Goal: Task Accomplishment & Management: Complete application form

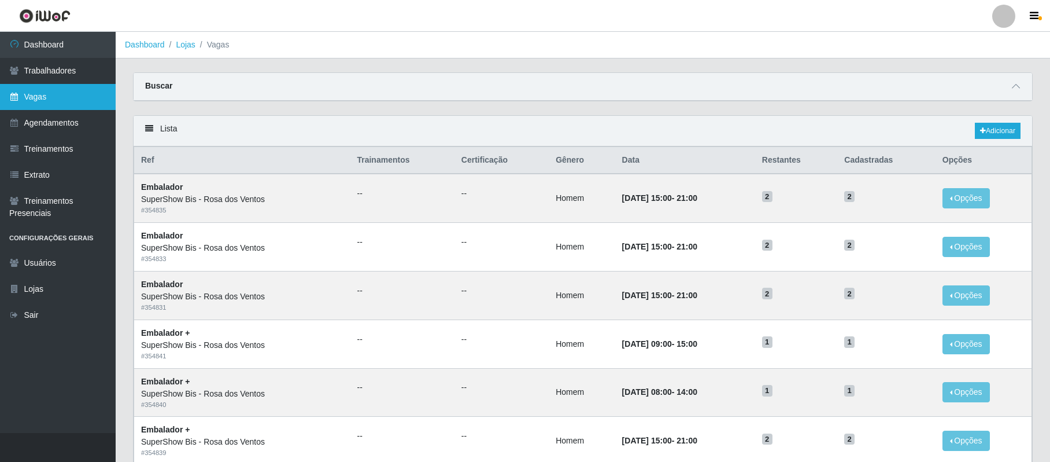
click at [54, 99] on link "Vagas" at bounding box center [58, 97] width 116 height 26
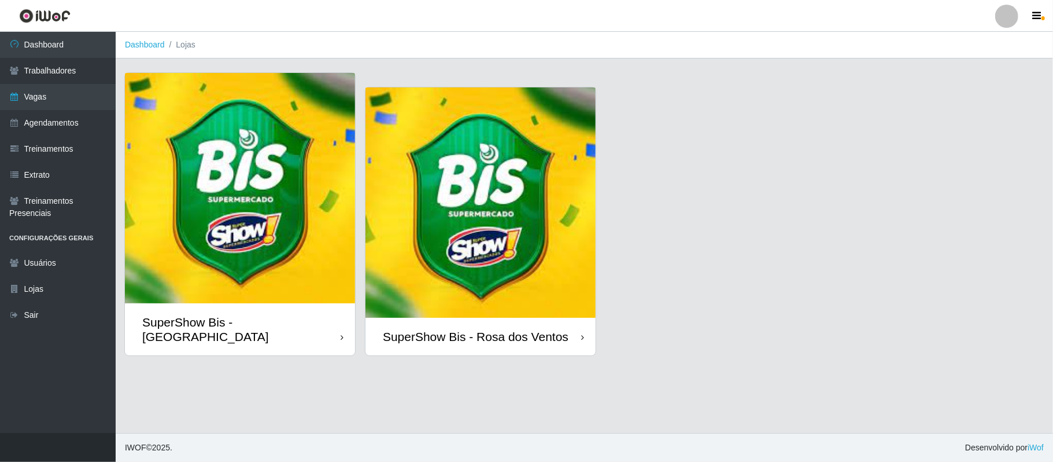
click at [998, 14] on div at bounding box center [1006, 16] width 23 height 23
click at [957, 86] on button "Sair" at bounding box center [984, 90] width 104 height 24
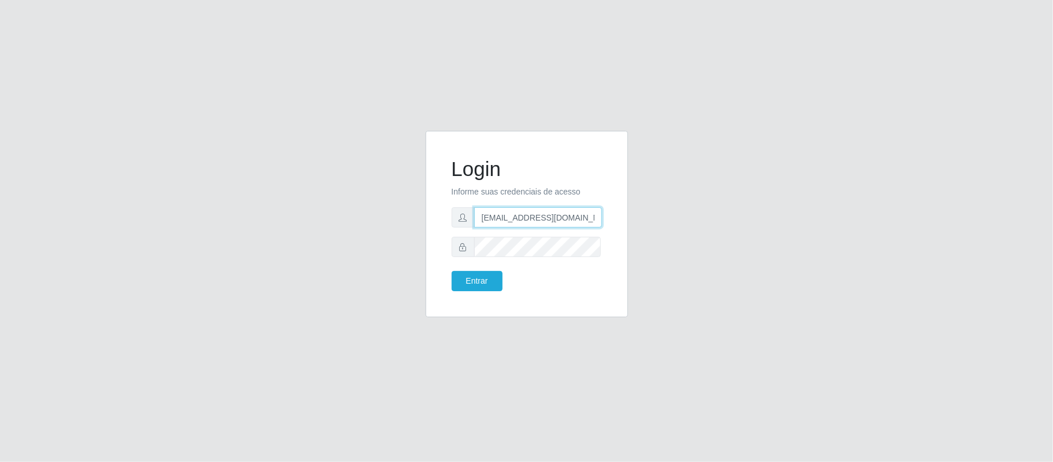
click at [547, 223] on input "[EMAIL_ADDRESS][DOMAIN_NAME]" at bounding box center [538, 217] width 128 height 20
drag, startPoint x: 537, startPoint y: 218, endPoint x: 595, endPoint y: 216, distance: 57.9
click at [595, 216] on input "[EMAIL_ADDRESS][DOMAIN_NAME]" at bounding box center [538, 217] width 128 height 20
type input "[EMAIL_ADDRESS][DOMAIN_NAME]"
click at [482, 283] on button "Entrar" at bounding box center [477, 281] width 51 height 20
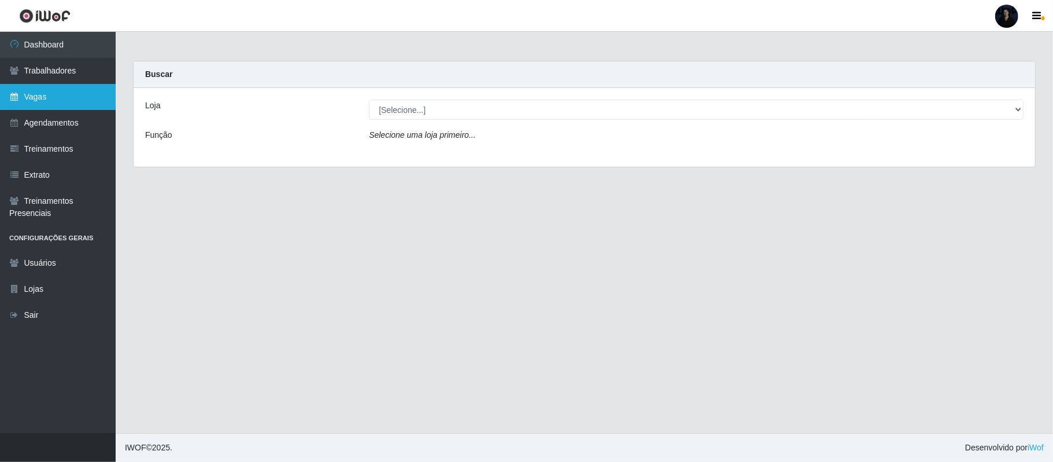
click at [60, 87] on link "Vagas" at bounding box center [58, 97] width 116 height 26
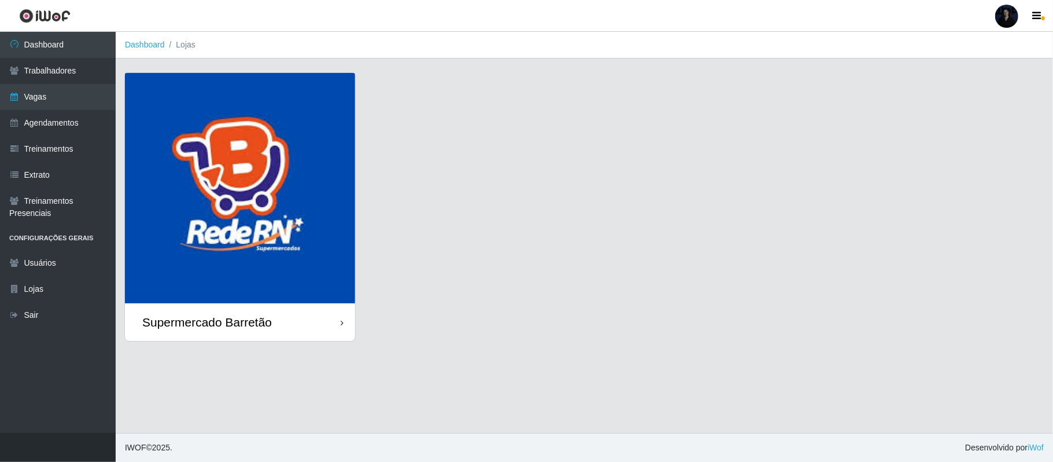
click at [226, 304] on div "Supermercado Barretão" at bounding box center [240, 322] width 230 height 38
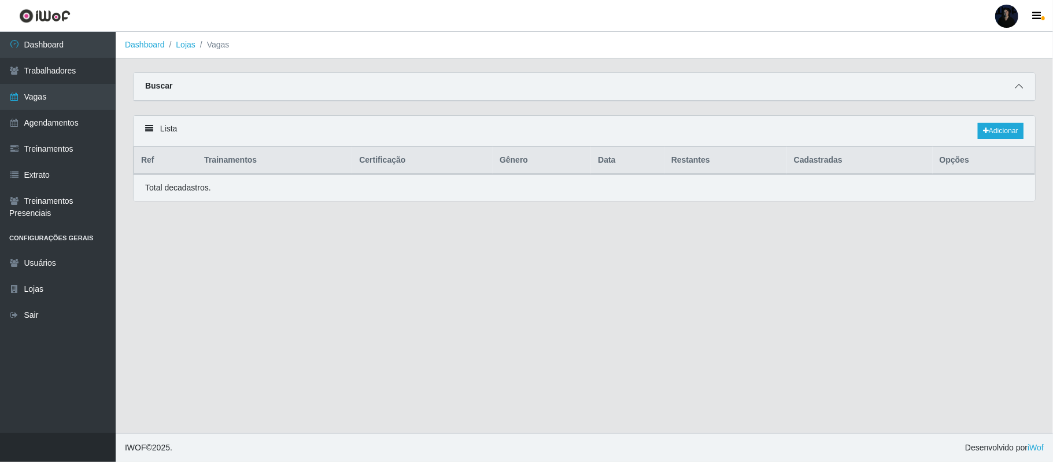
click at [1015, 88] on icon at bounding box center [1019, 86] width 8 height 8
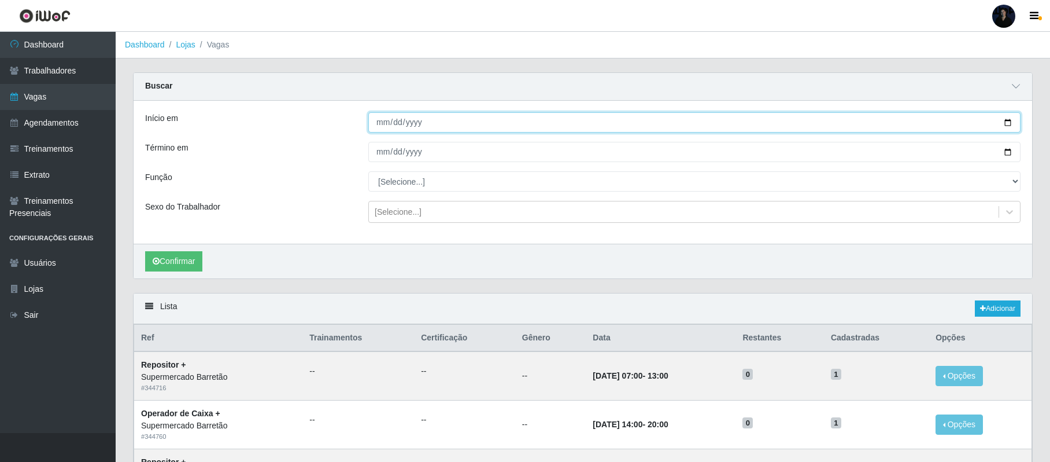
click at [1005, 121] on input "Início em" at bounding box center [694, 122] width 652 height 20
type input "2025-10-11"
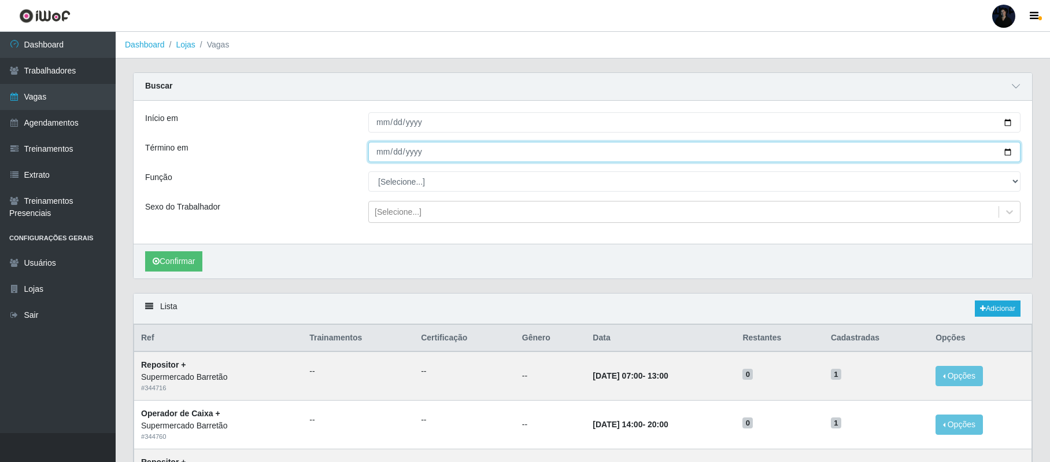
click at [1007, 151] on input "Término em" at bounding box center [694, 152] width 652 height 20
type input "2025-10-11"
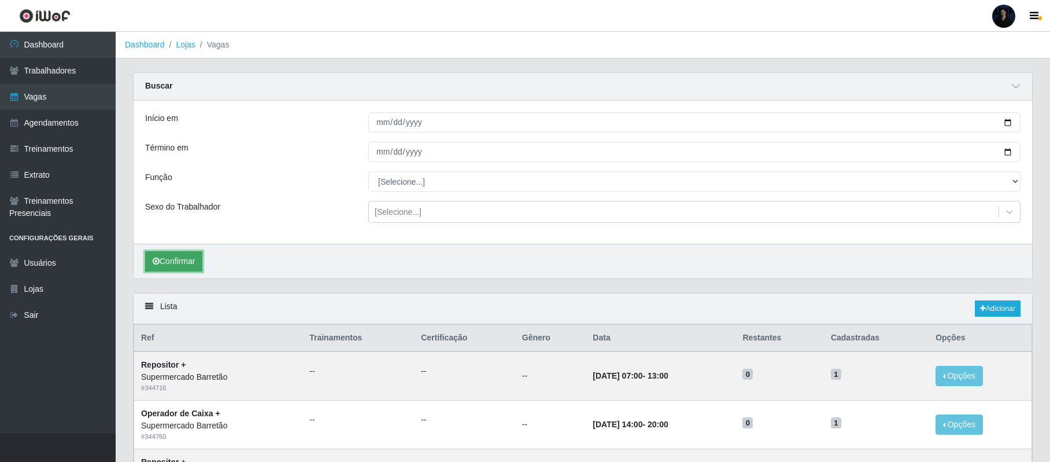
click at [184, 267] on button "Confirmar" at bounding box center [173, 261] width 57 height 20
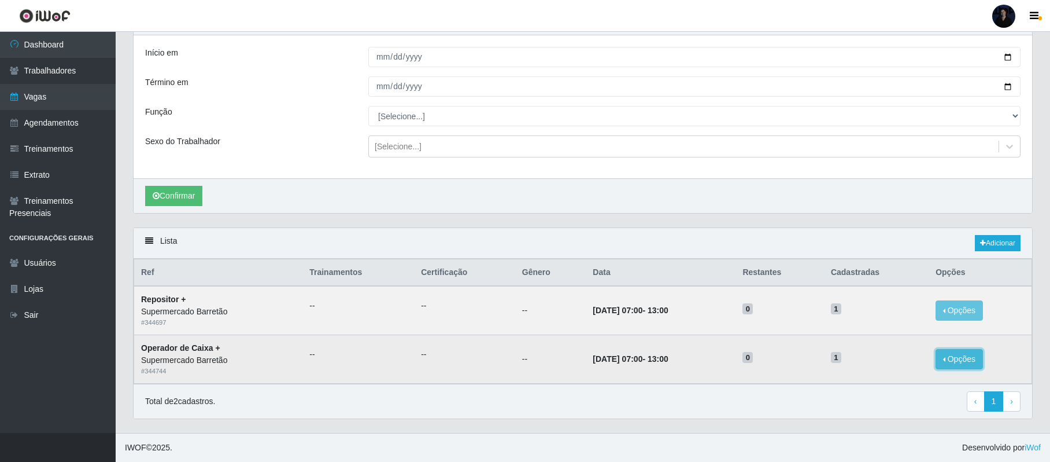
click at [965, 368] on button "Opções" at bounding box center [959, 359] width 47 height 20
click at [965, 354] on button "Opções" at bounding box center [959, 359] width 47 height 20
click at [961, 354] on button "Opções" at bounding box center [959, 359] width 47 height 20
click at [863, 368] on div "Deletar" at bounding box center [888, 368] width 68 height 12
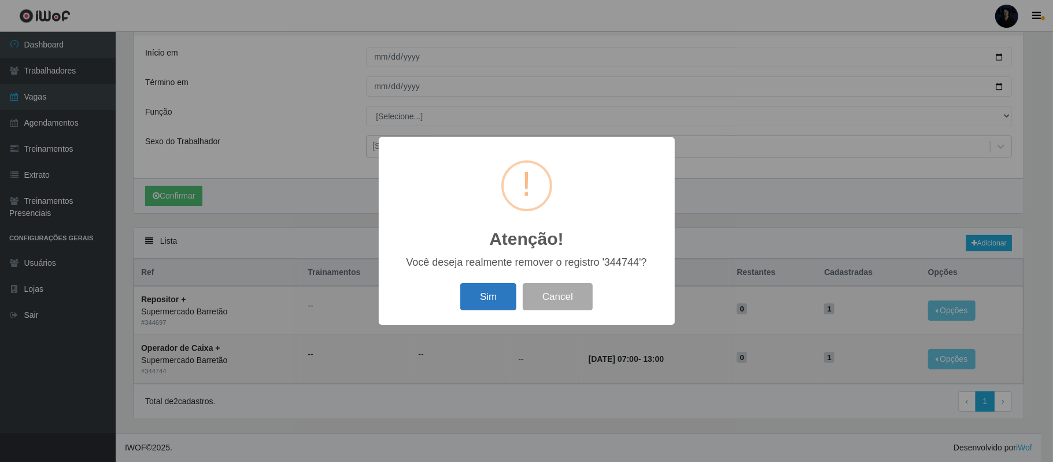
click at [489, 294] on button "Sim" at bounding box center [488, 296] width 56 height 27
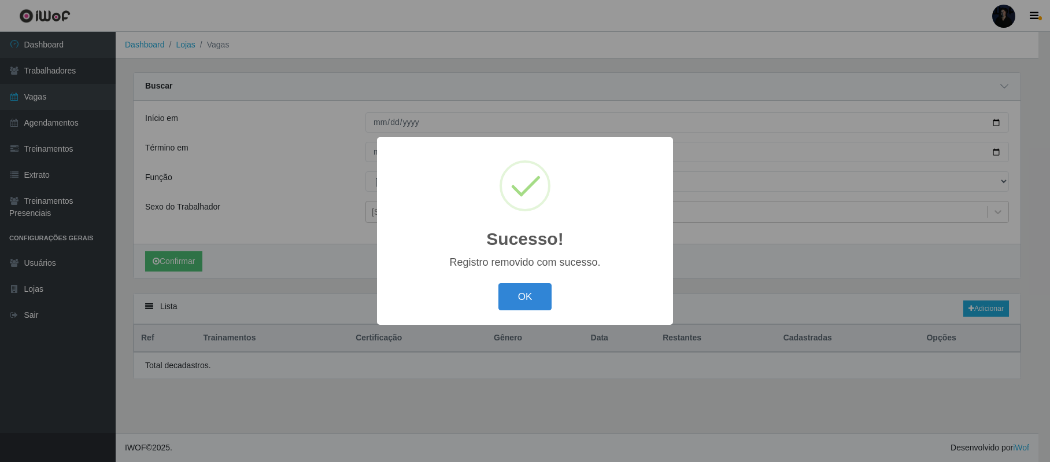
scroll to position [0, 0]
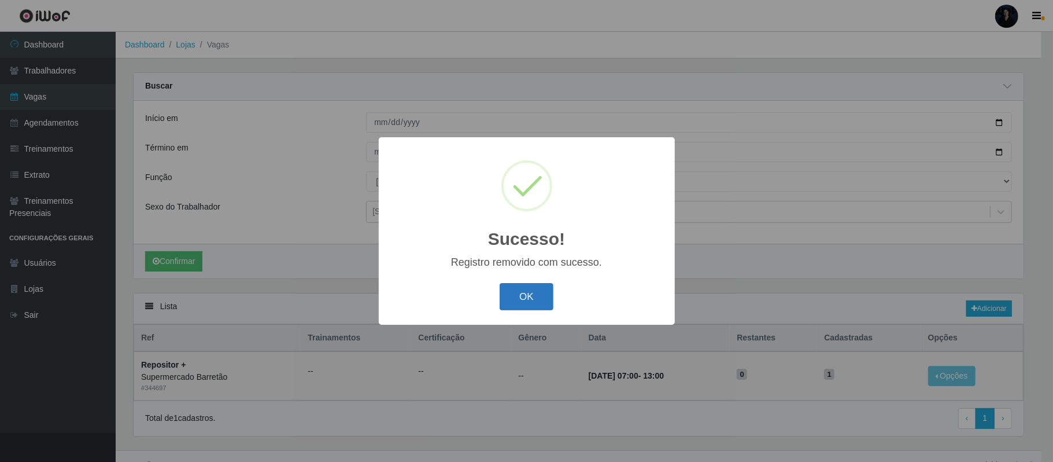
click at [512, 299] on button "OK" at bounding box center [527, 296] width 54 height 27
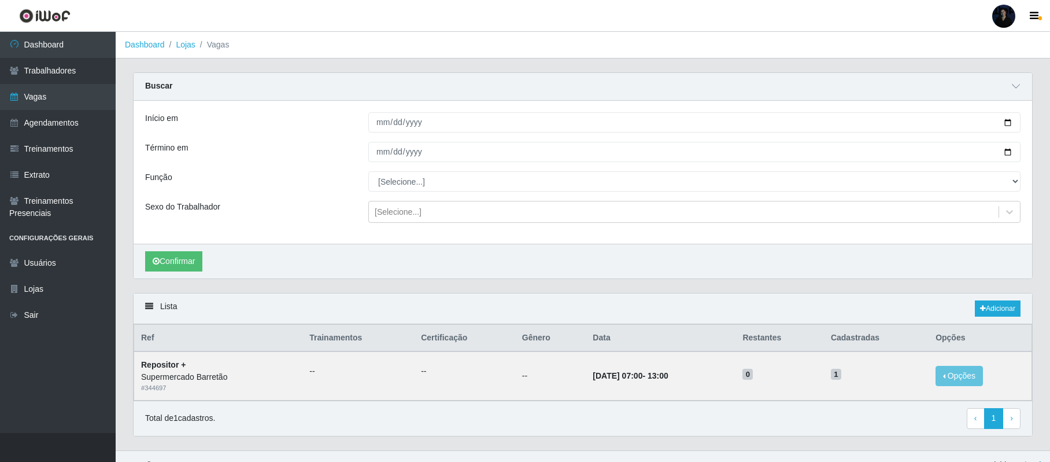
scroll to position [21, 0]
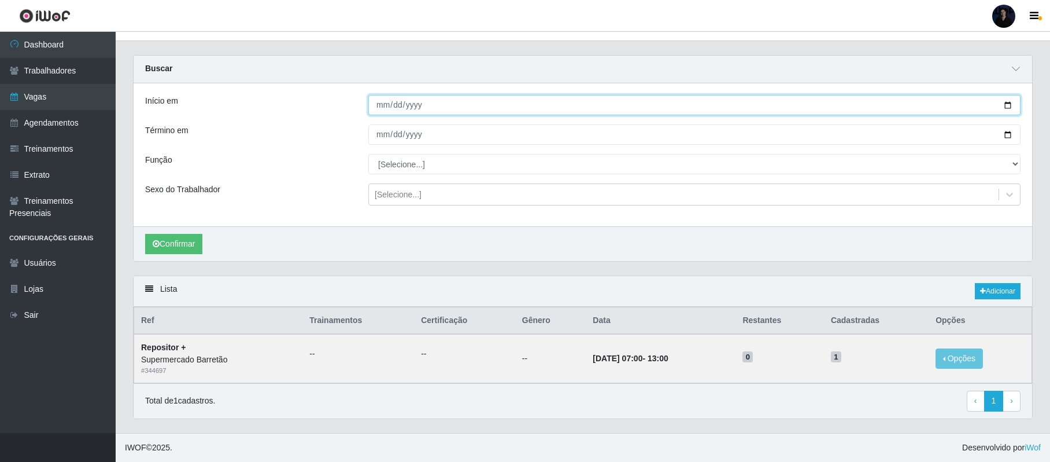
drag, startPoint x: 1011, startPoint y: 101, endPoint x: 901, endPoint y: 116, distance: 111.5
click at [1010, 101] on input "2025-10-11" at bounding box center [694, 105] width 652 height 20
type input "2025-10-12"
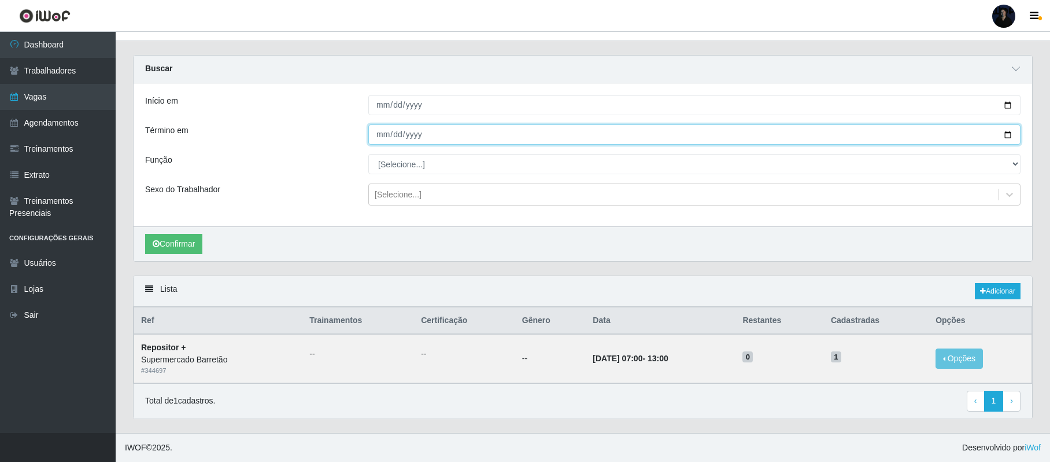
click at [1009, 130] on input "2025-10-11" at bounding box center [694, 134] width 652 height 20
type input "2025-10-12"
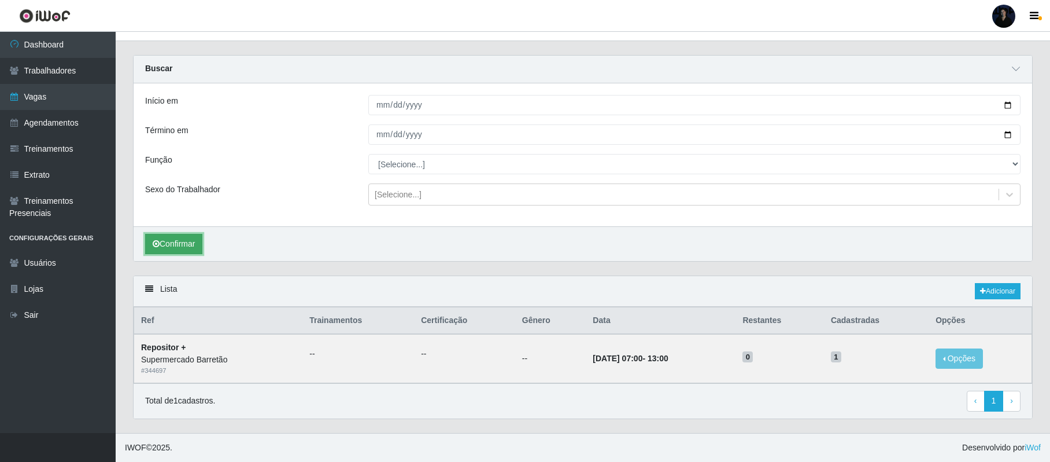
click at [181, 235] on button "Confirmar" at bounding box center [173, 244] width 57 height 20
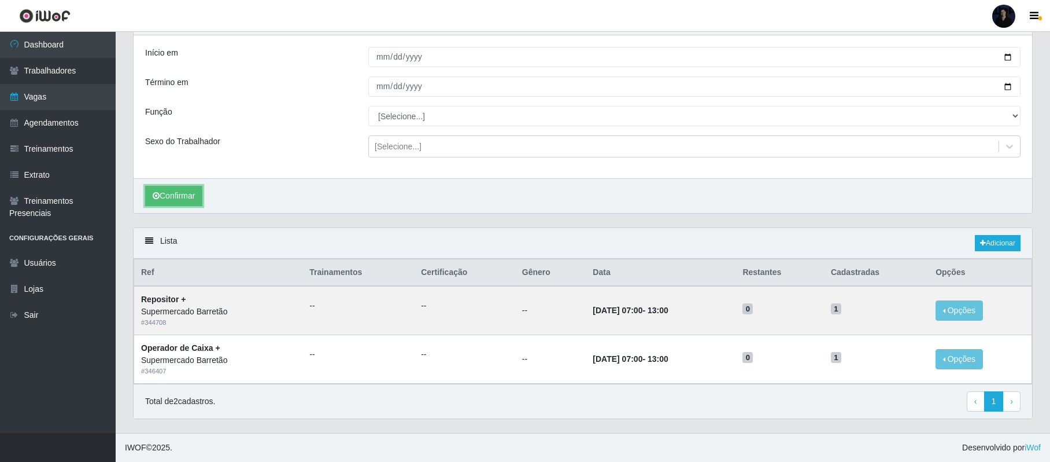
scroll to position [69, 0]
click at [954, 307] on button "Opções" at bounding box center [959, 310] width 47 height 20
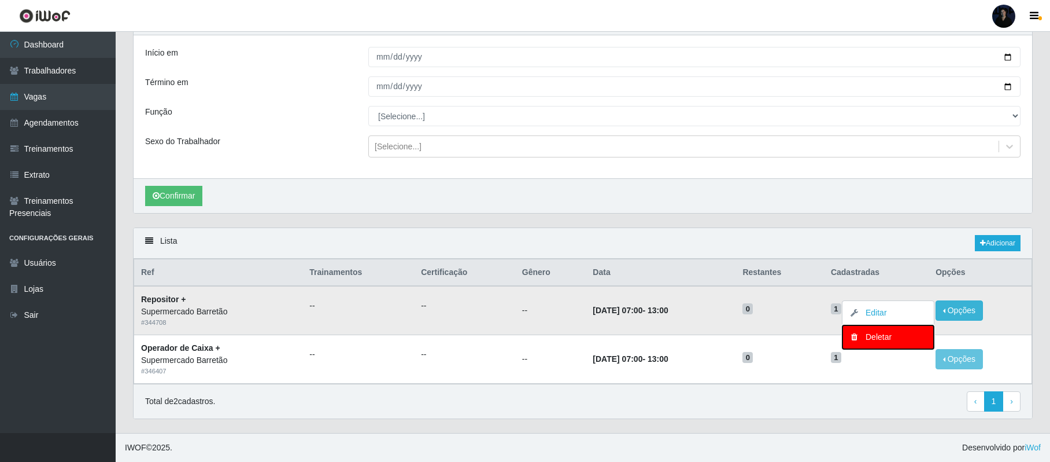
click at [880, 339] on div "Deletar" at bounding box center [888, 337] width 68 height 12
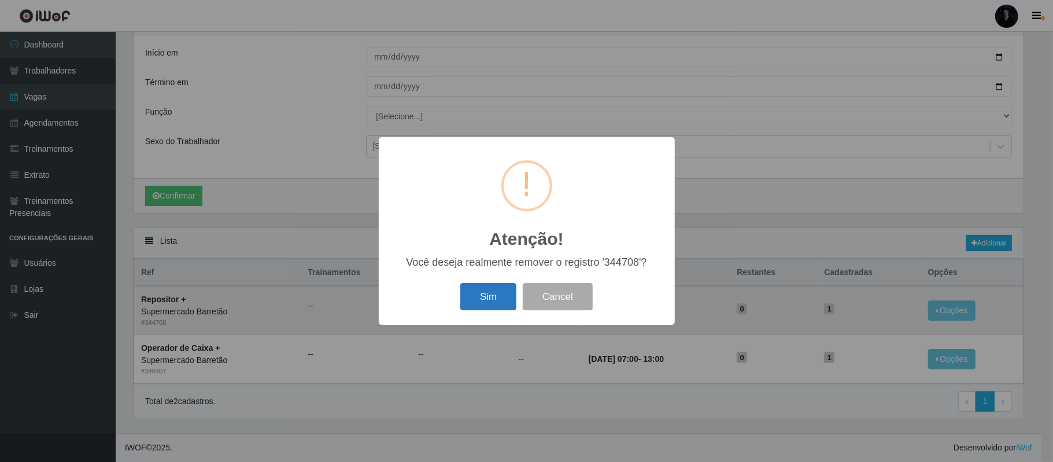
click at [490, 294] on button "Sim" at bounding box center [488, 296] width 56 height 27
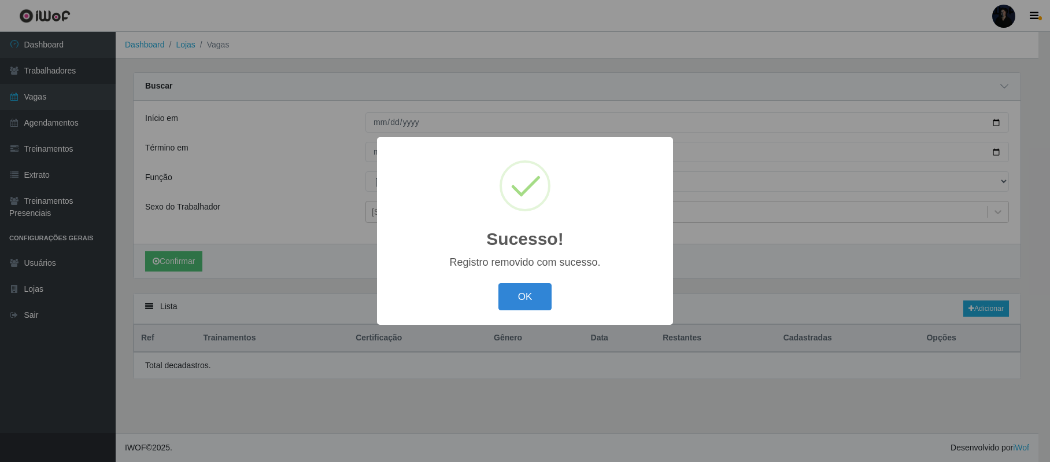
scroll to position [0, 0]
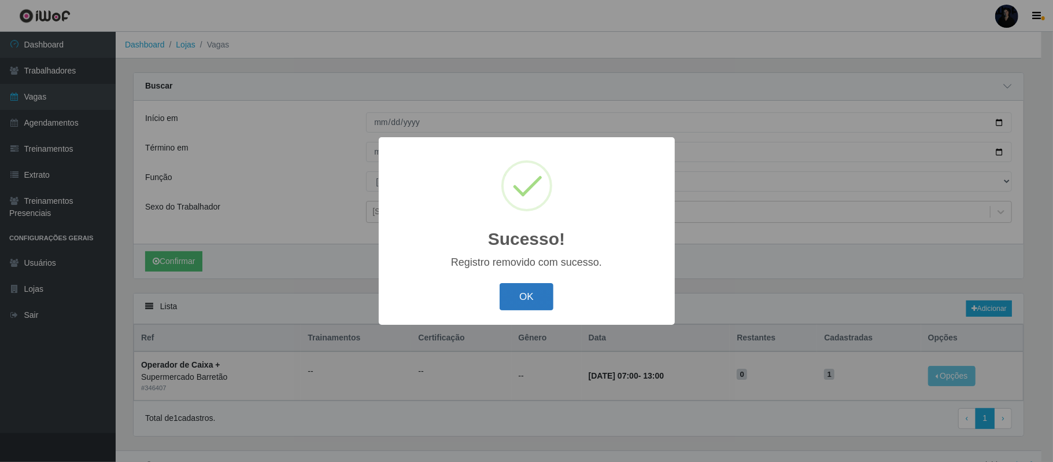
click at [528, 297] on button "OK" at bounding box center [527, 296] width 54 height 27
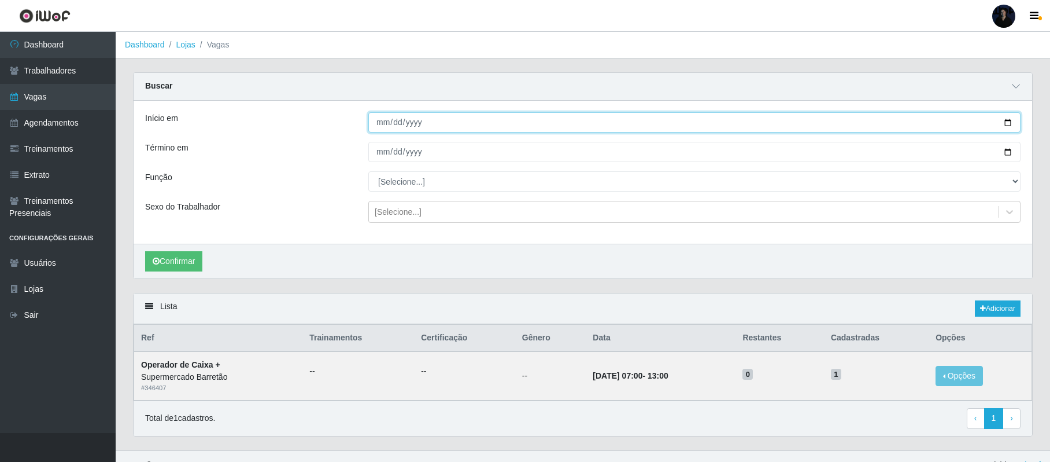
click at [1007, 121] on input "2025-10-12" at bounding box center [694, 122] width 652 height 20
type input "2025-10-13"
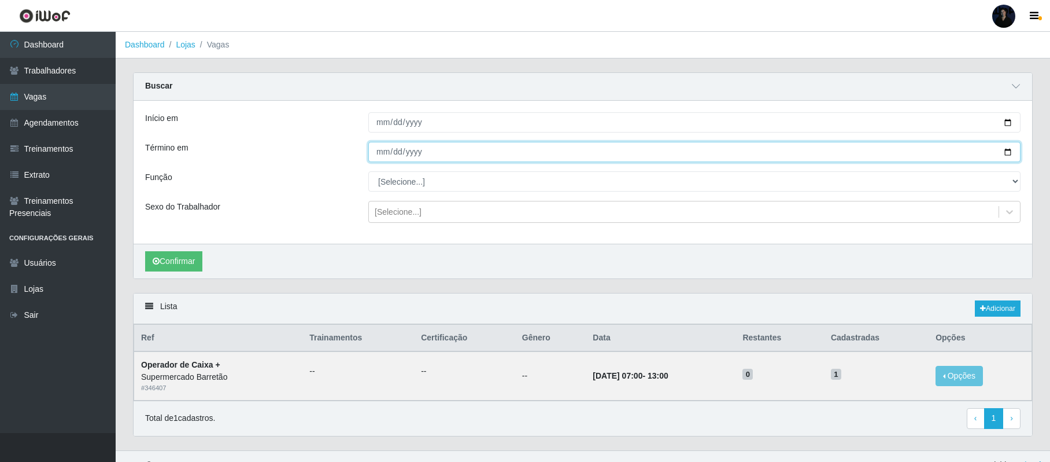
click at [1005, 154] on input "2025-10-12" at bounding box center [694, 152] width 652 height 20
type input "2025-10-13"
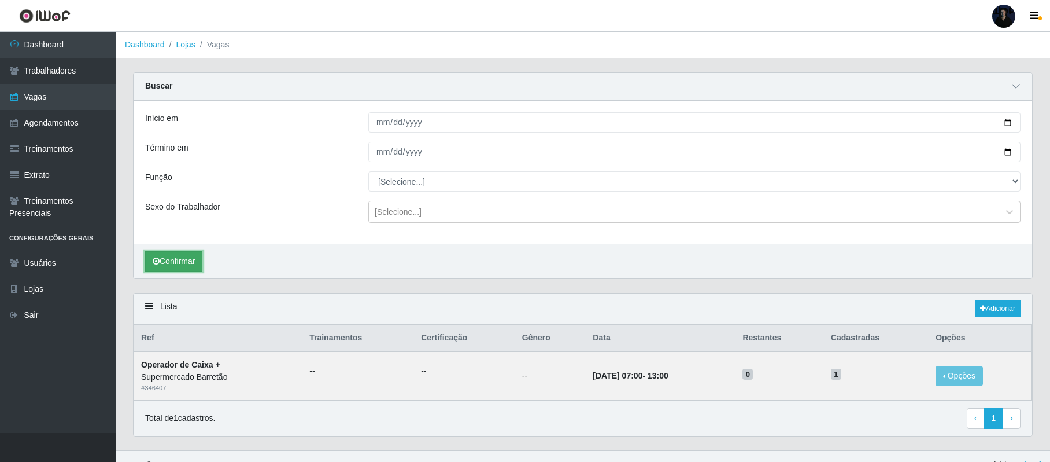
click at [174, 261] on button "Confirmar" at bounding box center [173, 261] width 57 height 20
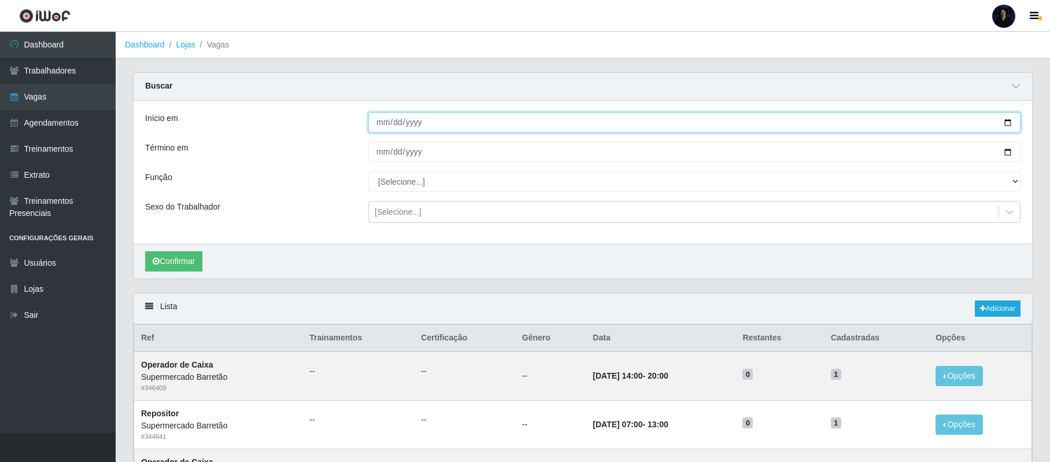
click at [1006, 121] on input "2025-10-13" at bounding box center [694, 122] width 652 height 20
type input "2025-10-14"
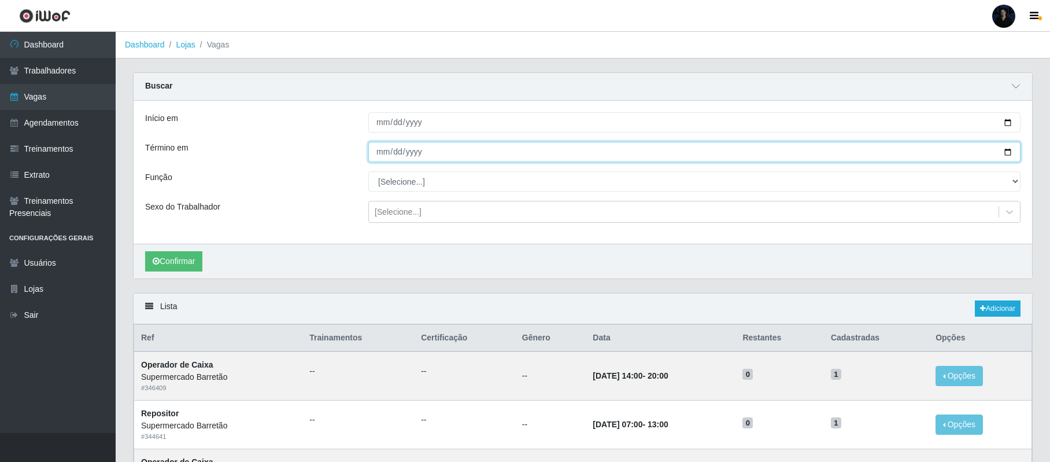
click at [1009, 151] on input "2025-10-13" at bounding box center [694, 152] width 652 height 20
type input "2025-10-14"
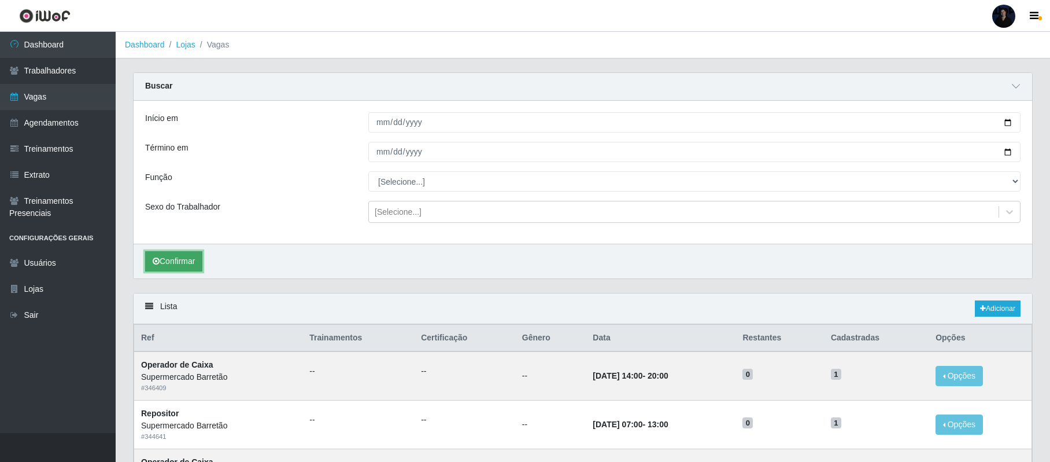
click at [172, 265] on button "Confirmar" at bounding box center [173, 261] width 57 height 20
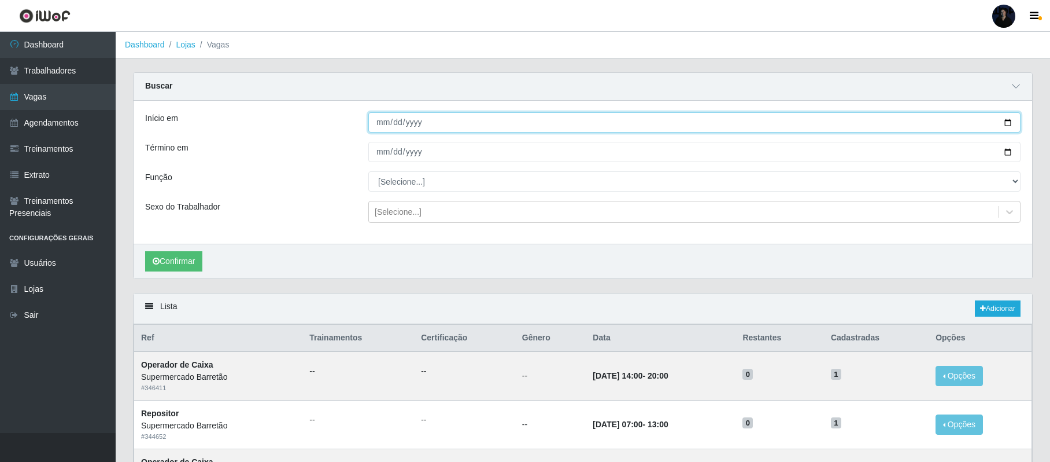
click at [1009, 120] on input "2025-10-14" at bounding box center [694, 122] width 652 height 20
type input "2025-10-15"
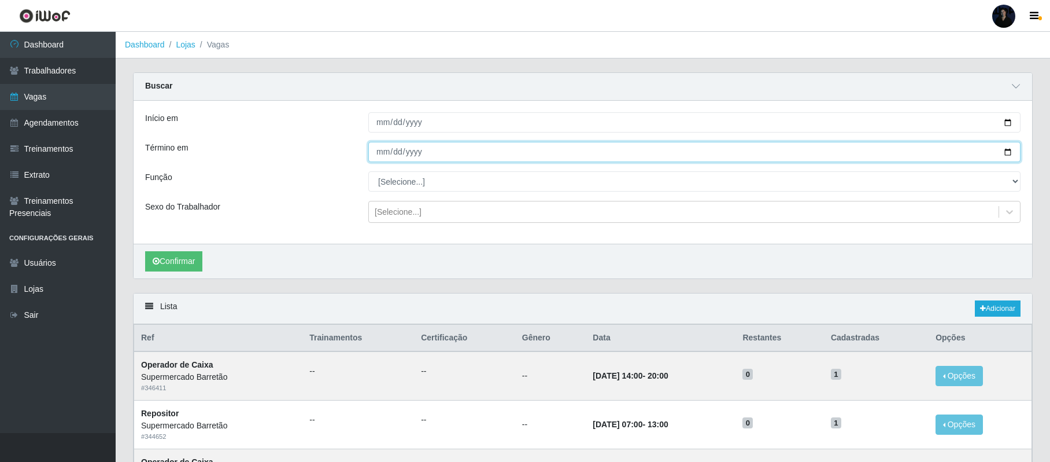
click at [1007, 153] on input "2025-10-14" at bounding box center [694, 152] width 652 height 20
type input "2025-10-15"
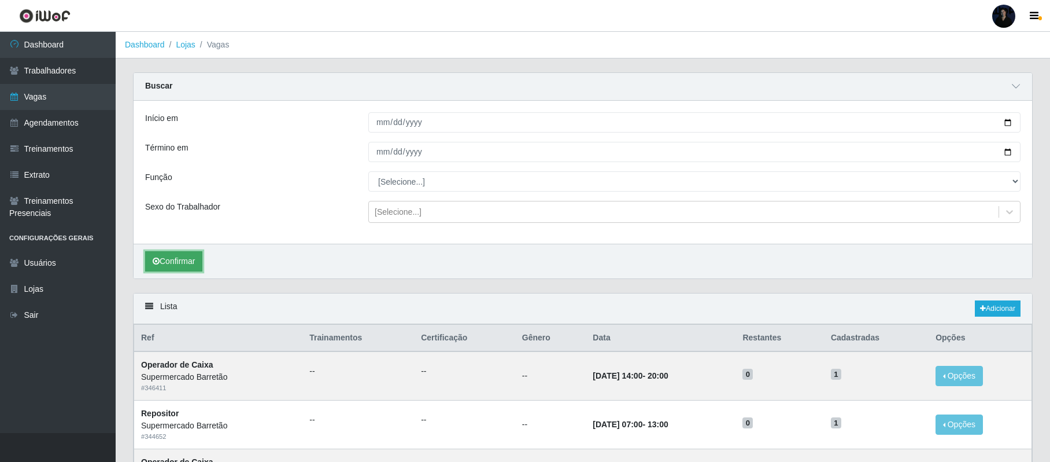
click at [153, 267] on button "Confirmar" at bounding box center [173, 261] width 57 height 20
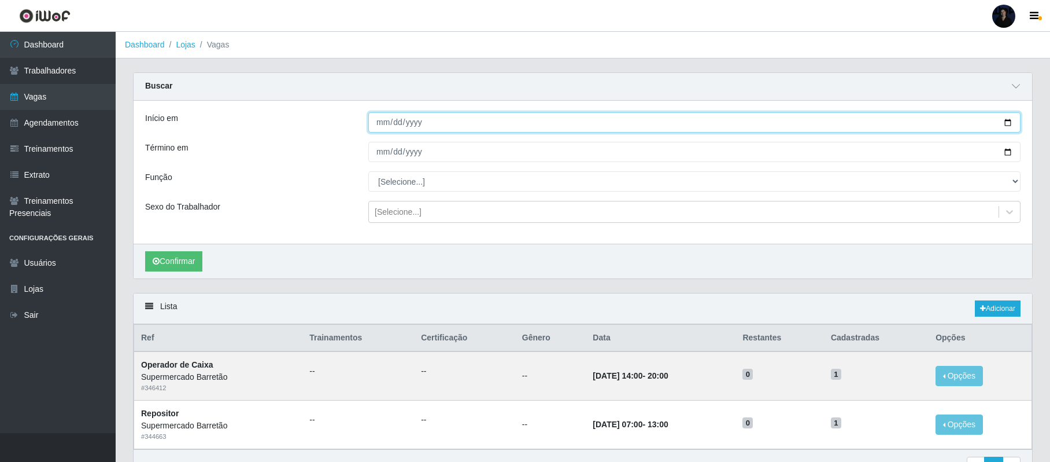
click at [1007, 121] on input "2025-10-15" at bounding box center [694, 122] width 652 height 20
type input "2025-10-16"
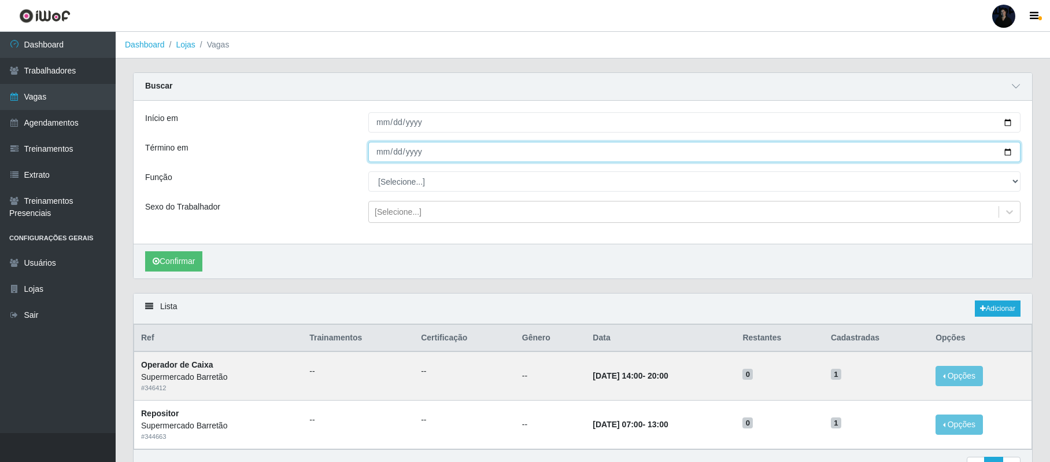
click at [1007, 153] on input "2025-10-15" at bounding box center [694, 152] width 652 height 20
type input "2025-10-16"
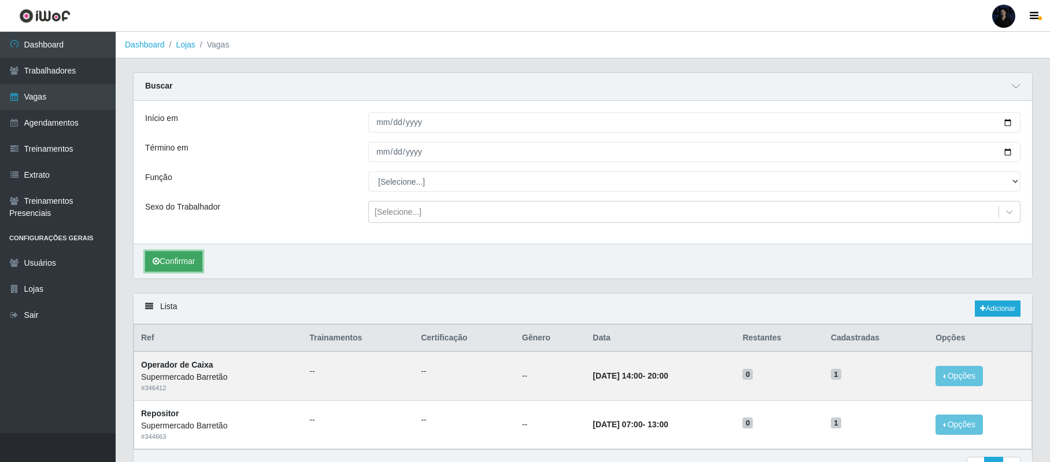
click at [160, 260] on button "Confirmar" at bounding box center [173, 261] width 57 height 20
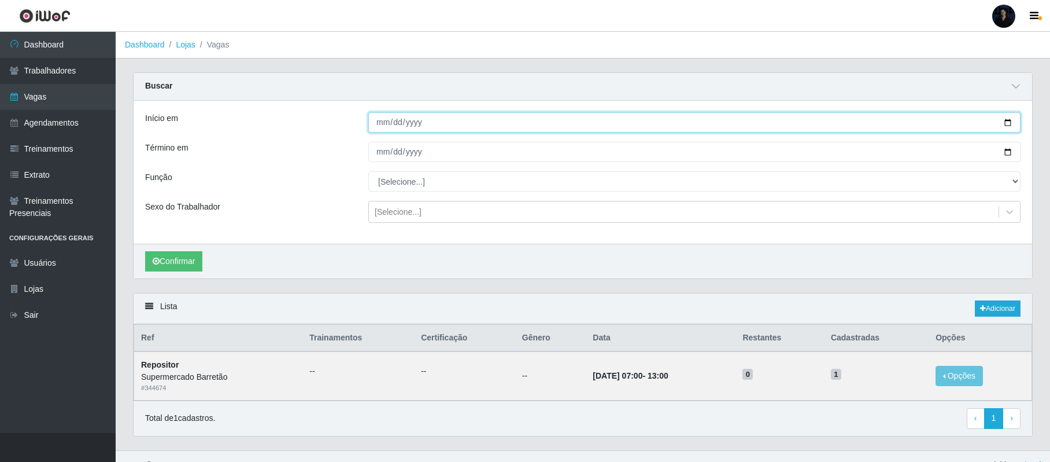
click at [1010, 125] on input "2025-10-16" at bounding box center [694, 122] width 652 height 20
type input "2025-10-03"
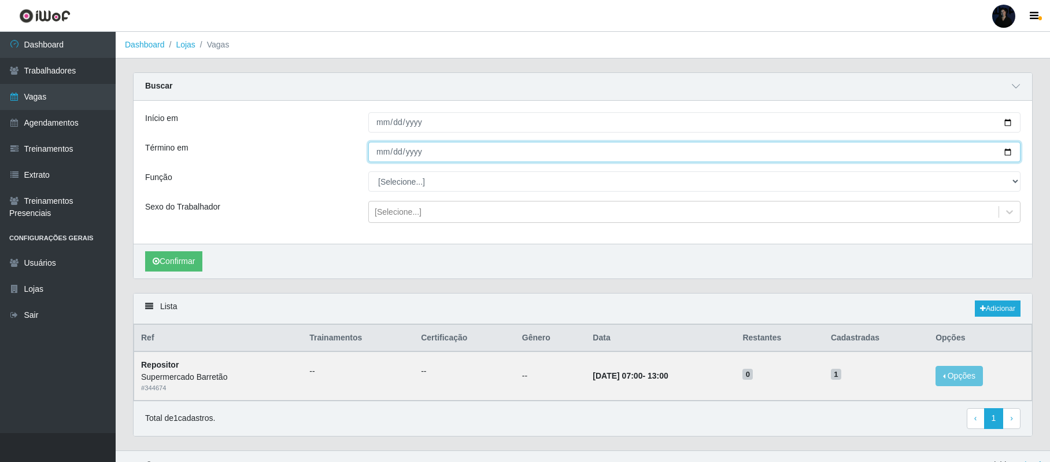
click at [1006, 154] on input "2025-10-16" at bounding box center [694, 152] width 652 height 20
type input "2025-10-03"
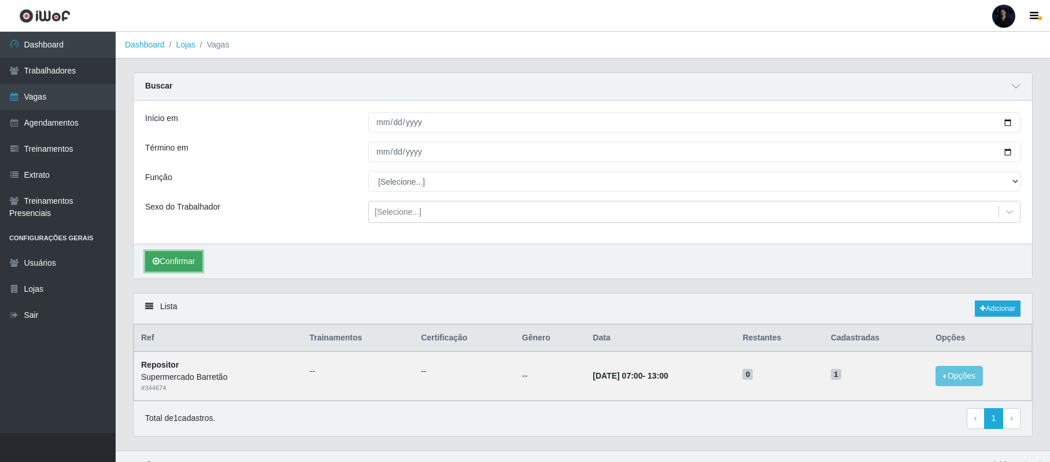
click at [169, 267] on button "Confirmar" at bounding box center [173, 261] width 57 height 20
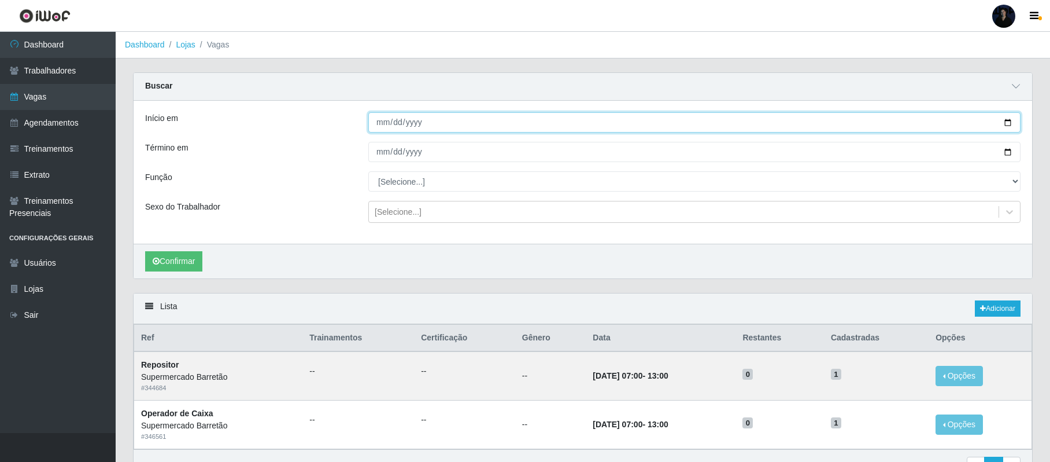
click at [1009, 120] on input "2025-10-03" at bounding box center [694, 122] width 652 height 20
type input "2025-10-16"
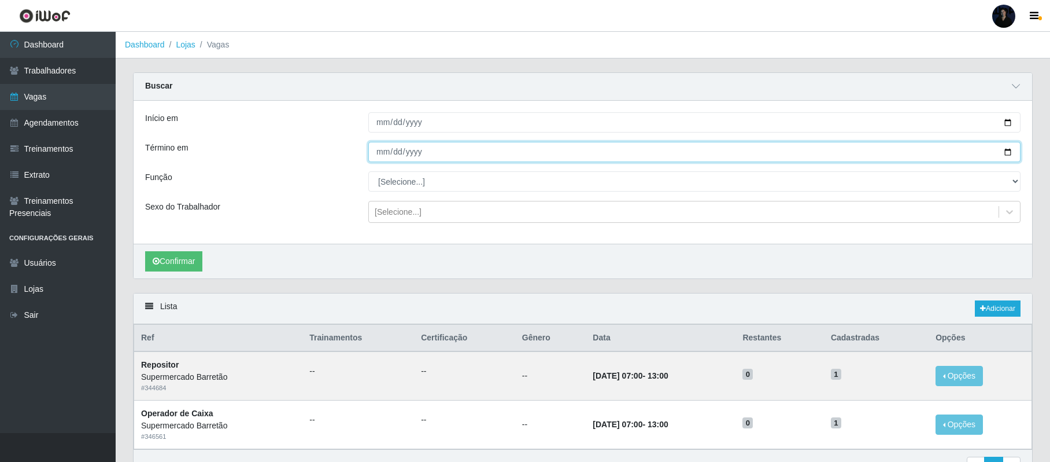
click at [1009, 150] on input "2025-10-03" at bounding box center [694, 152] width 652 height 20
type input "2025-10-16"
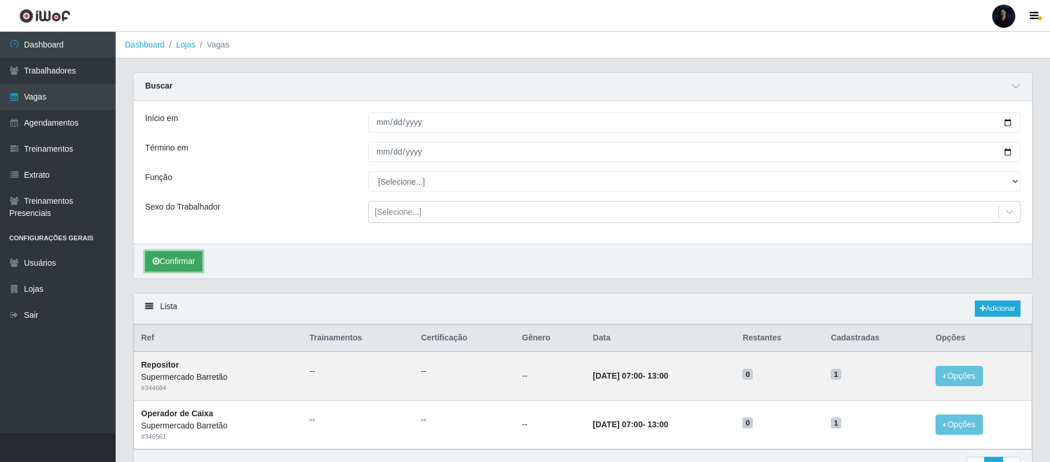
click at [174, 263] on button "Confirmar" at bounding box center [173, 261] width 57 height 20
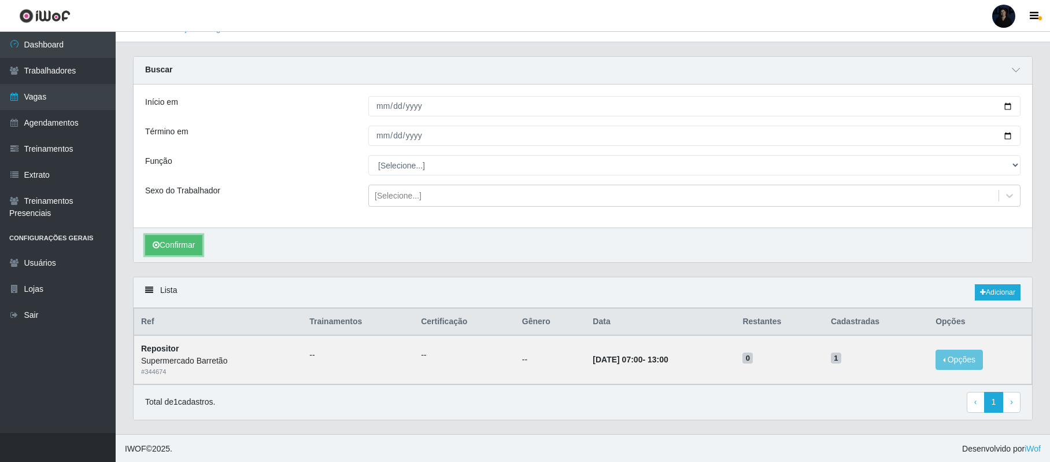
scroll to position [21, 0]
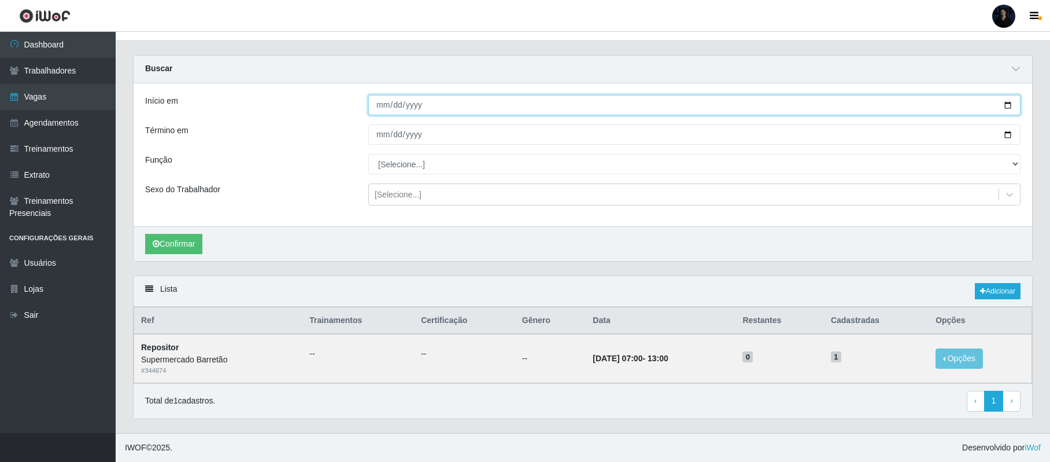
click at [1007, 104] on input "2025-10-16" at bounding box center [694, 105] width 652 height 20
type input "2025-10-17"
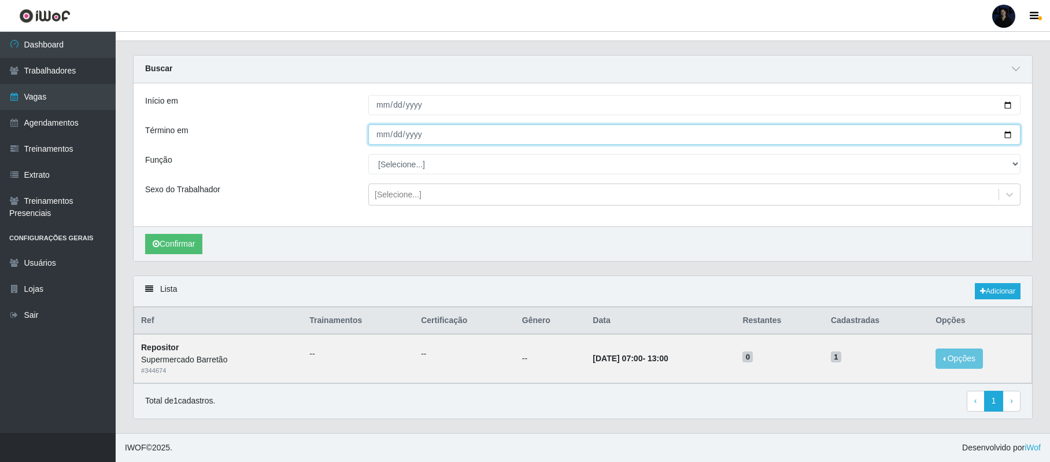
click at [1012, 132] on input "2025-10-16" at bounding box center [694, 134] width 652 height 20
type input "2025-10-17"
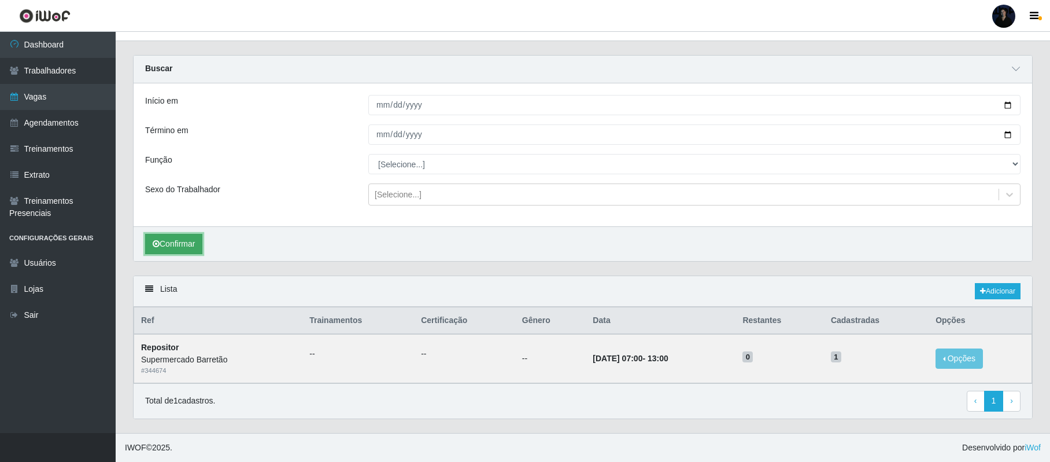
click at [169, 243] on button "Confirmar" at bounding box center [173, 244] width 57 height 20
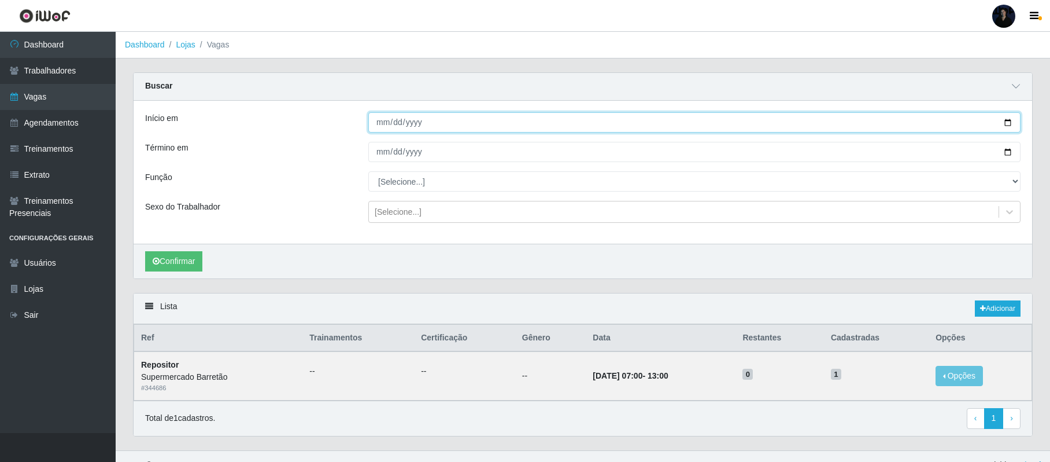
click at [1006, 125] on input "2025-10-17" at bounding box center [694, 122] width 652 height 20
type input "2025-10-18"
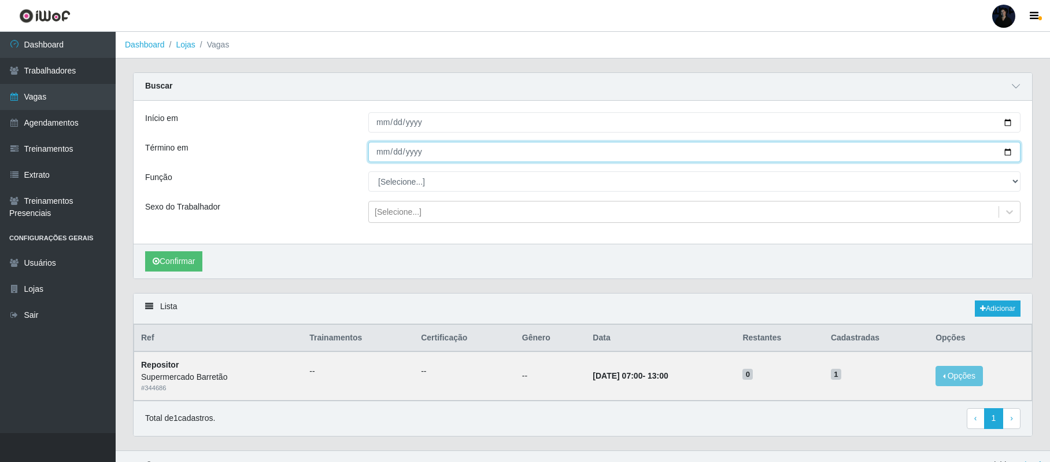
click at [1005, 153] on input "2025-10-17" at bounding box center [694, 152] width 652 height 20
type input "2025-10-18"
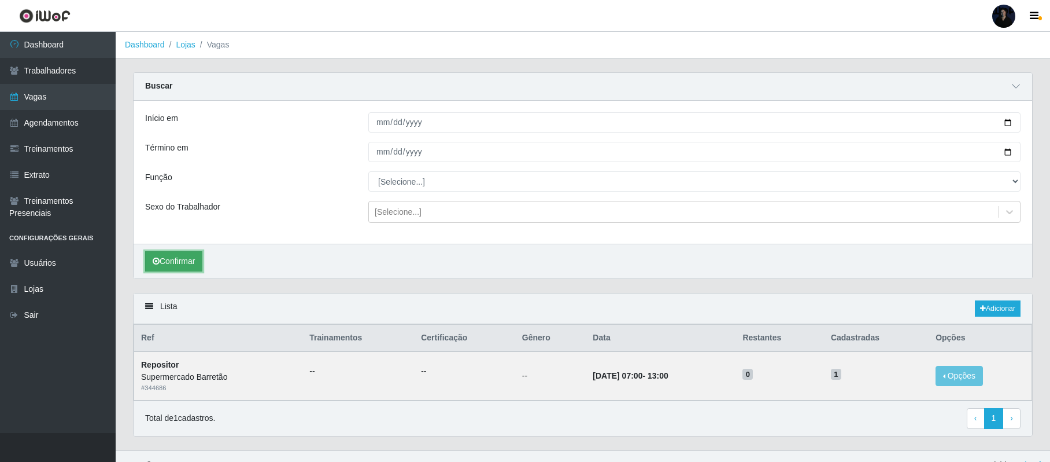
click at [183, 259] on button "Confirmar" at bounding box center [173, 261] width 57 height 20
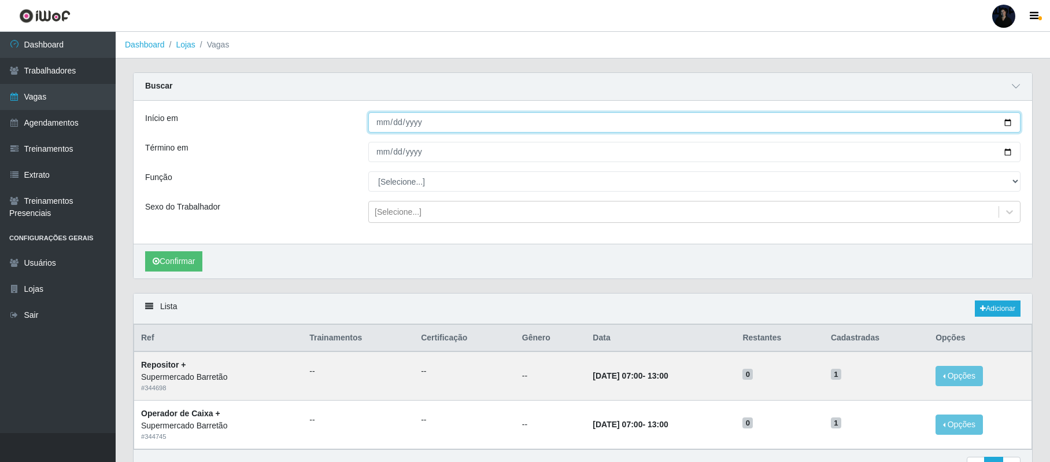
click at [1004, 124] on input "2025-10-18" at bounding box center [694, 122] width 652 height 20
type input "[DATE]"
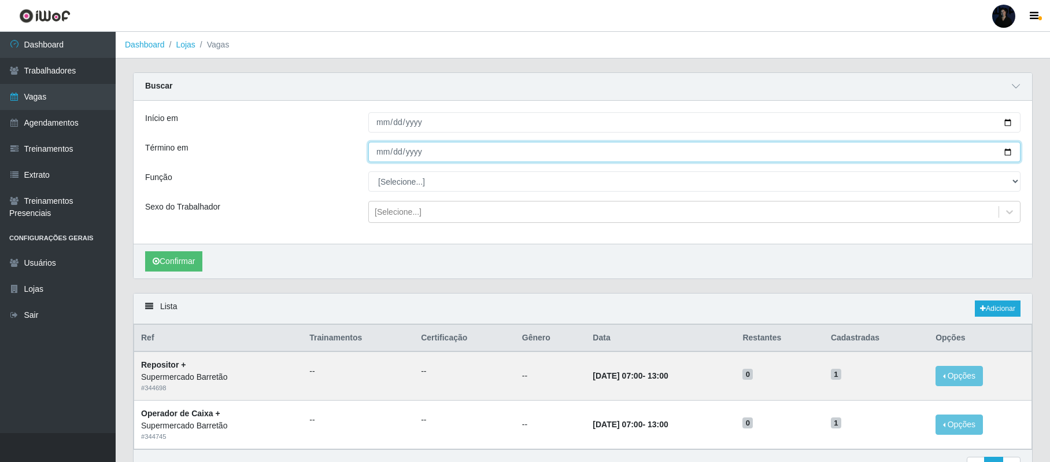
click at [1007, 152] on input "2025-10-18" at bounding box center [694, 152] width 652 height 20
type input "[DATE]"
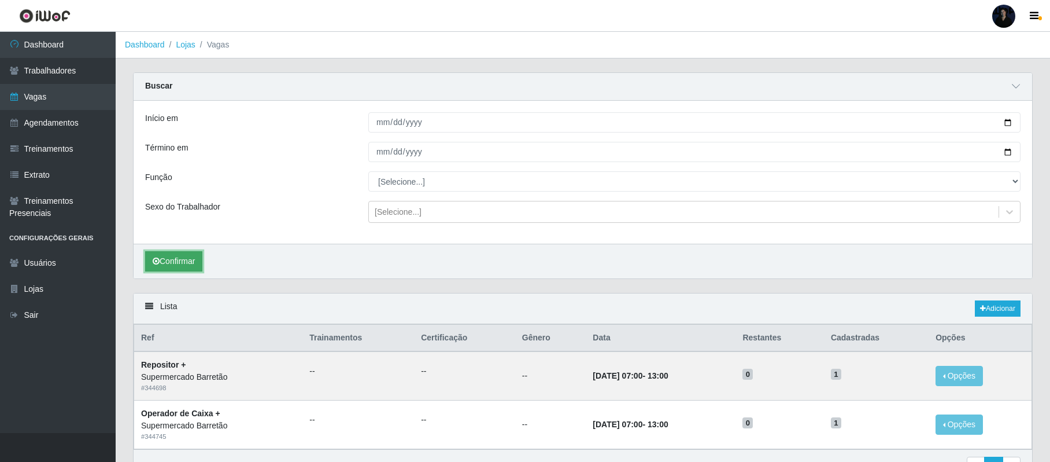
click at [165, 263] on button "Confirmar" at bounding box center [173, 261] width 57 height 20
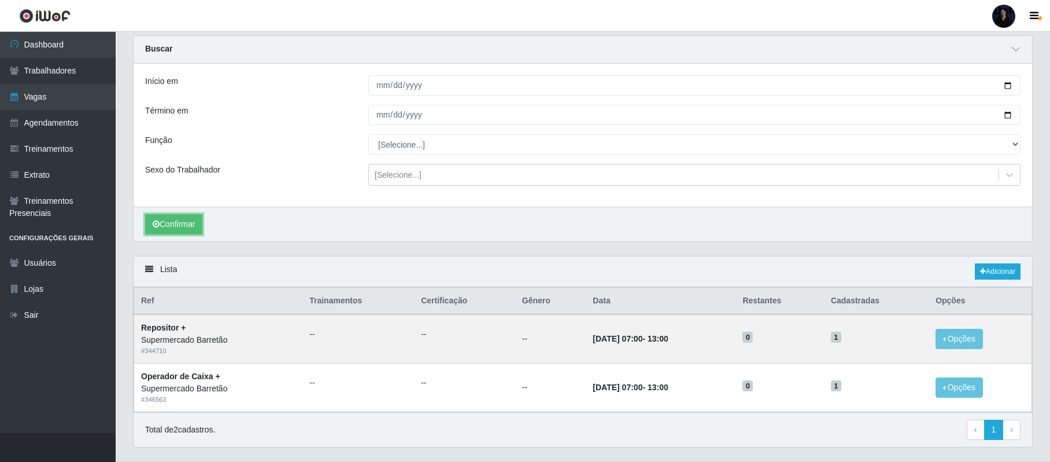
scroll to position [69, 0]
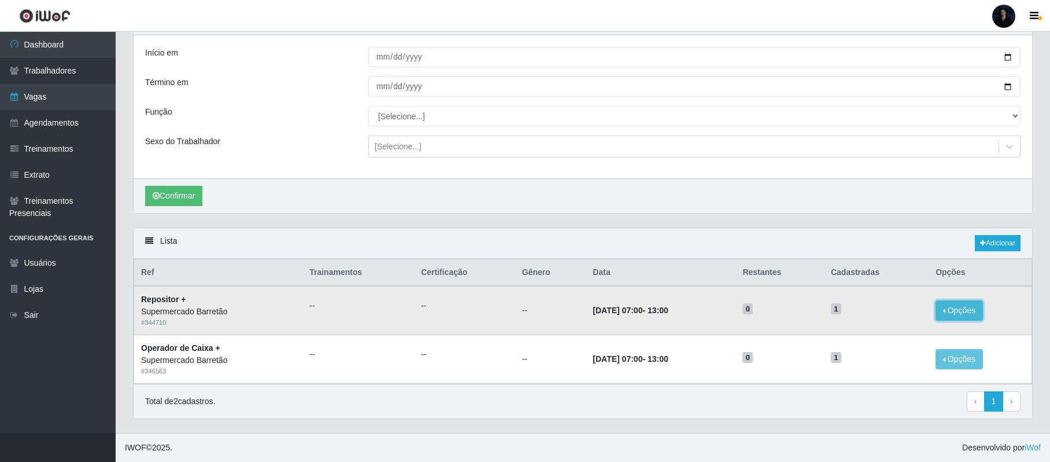
click at [964, 307] on button "Opções" at bounding box center [959, 310] width 47 height 20
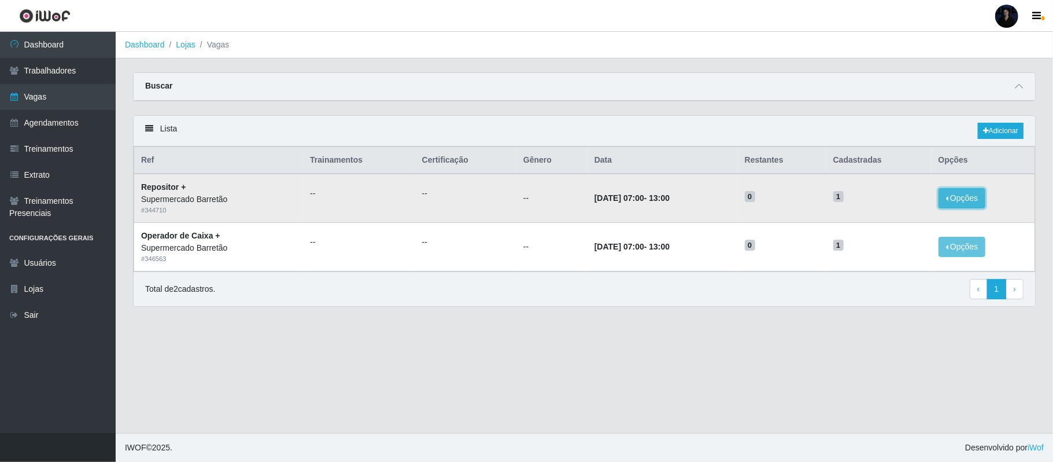
click at [980, 200] on button "Opções" at bounding box center [962, 198] width 47 height 20
click at [891, 224] on div "Deletar" at bounding box center [891, 225] width 68 height 12
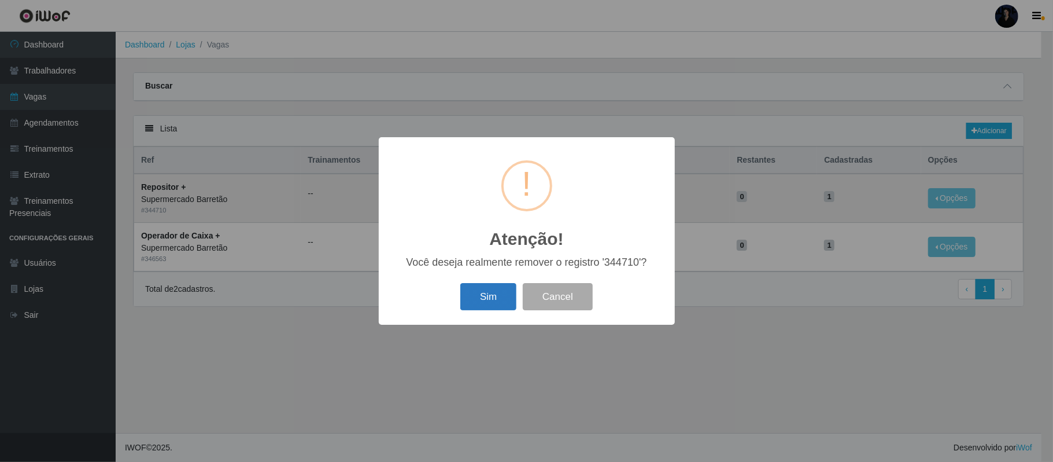
click at [486, 286] on button "Sim" at bounding box center [488, 296] width 56 height 27
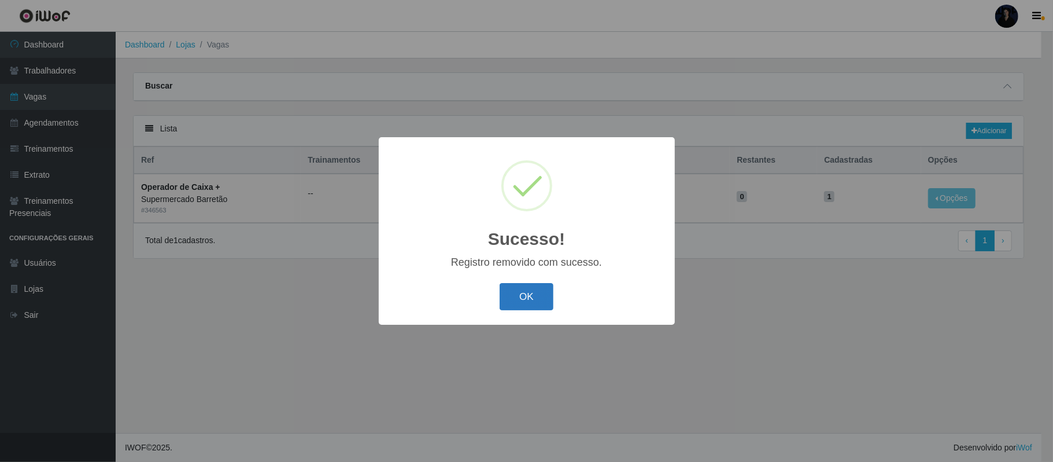
click at [523, 292] on button "OK" at bounding box center [527, 296] width 54 height 27
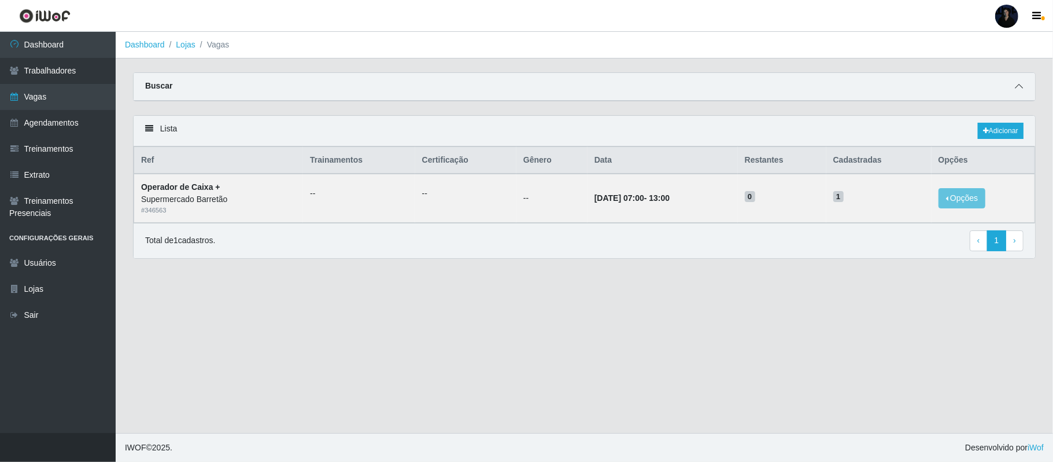
click at [1015, 84] on icon at bounding box center [1019, 86] width 8 height 8
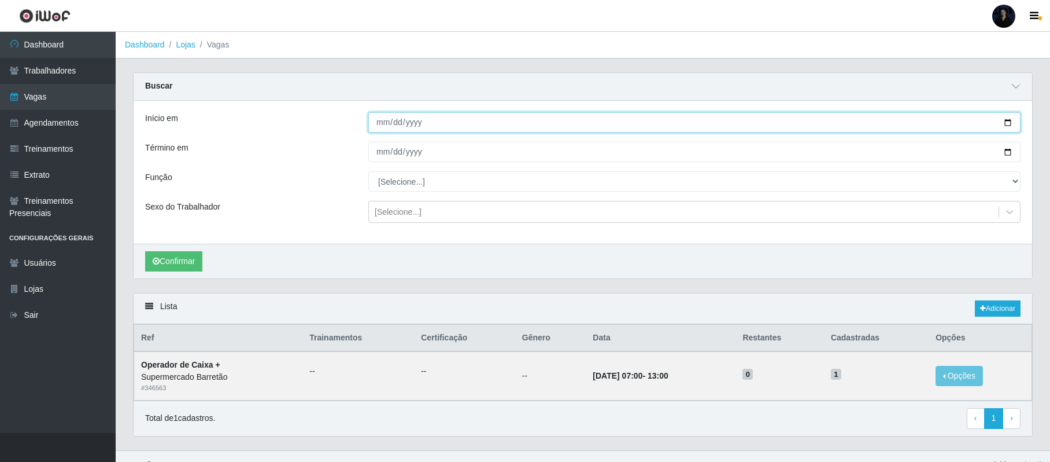
click at [1007, 120] on input "[DATE]" at bounding box center [694, 122] width 652 height 20
type input "[DATE]"
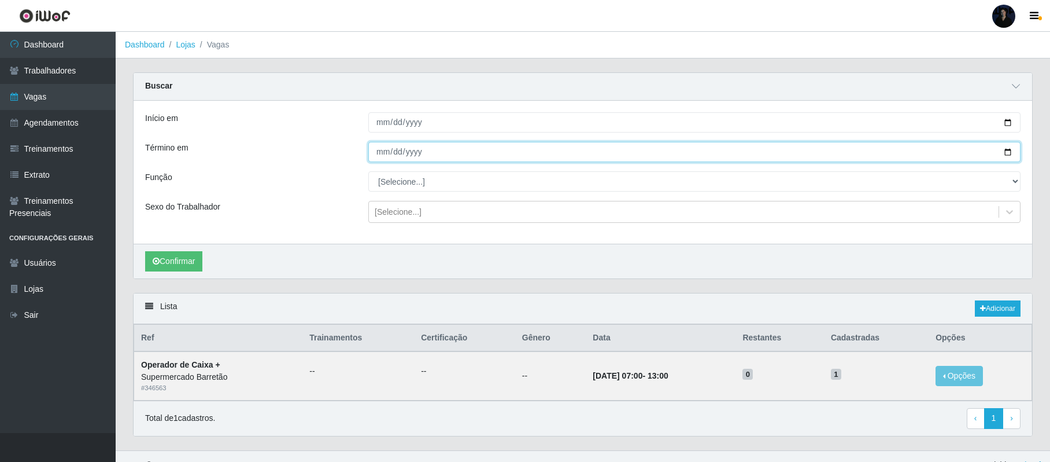
click at [1005, 154] on input "[DATE]" at bounding box center [694, 152] width 652 height 20
type input "[DATE]"
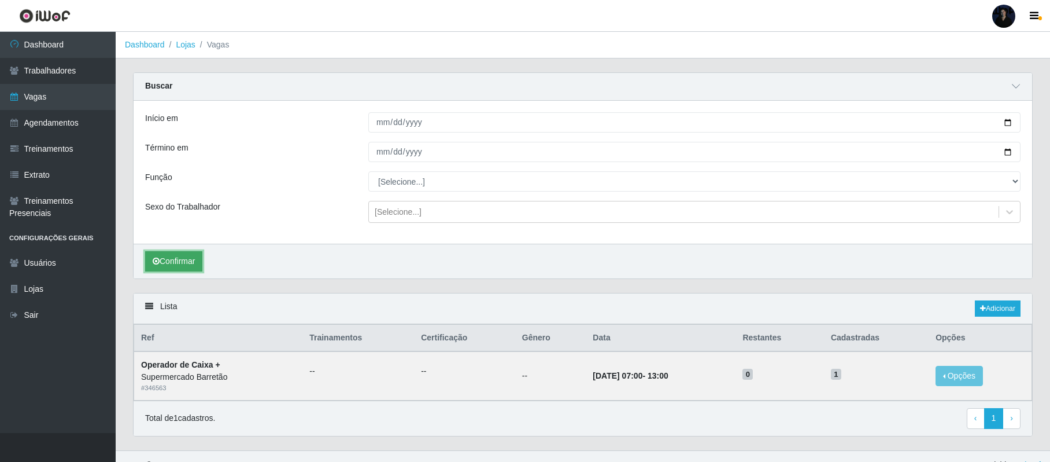
click at [177, 264] on button "Confirmar" at bounding box center [173, 261] width 57 height 20
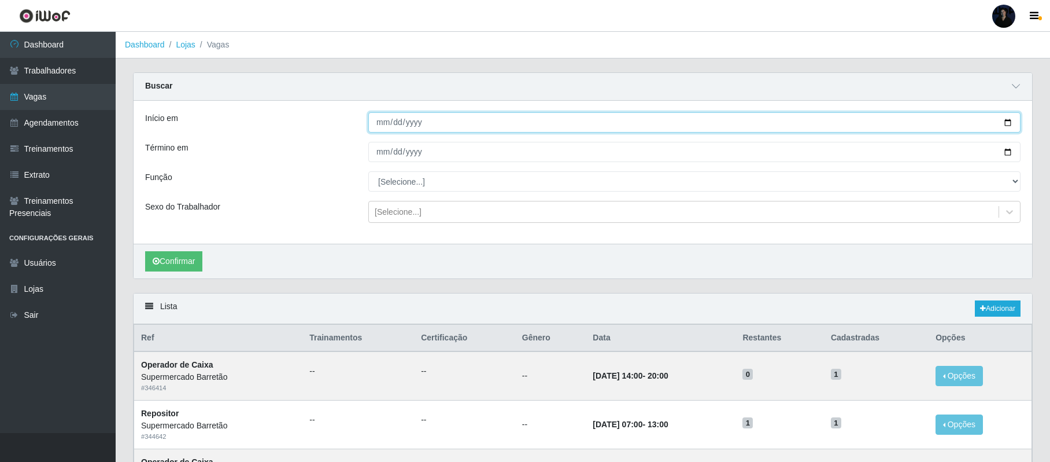
click at [1006, 125] on input "[DATE]" at bounding box center [694, 122] width 652 height 20
type input "[DATE]"
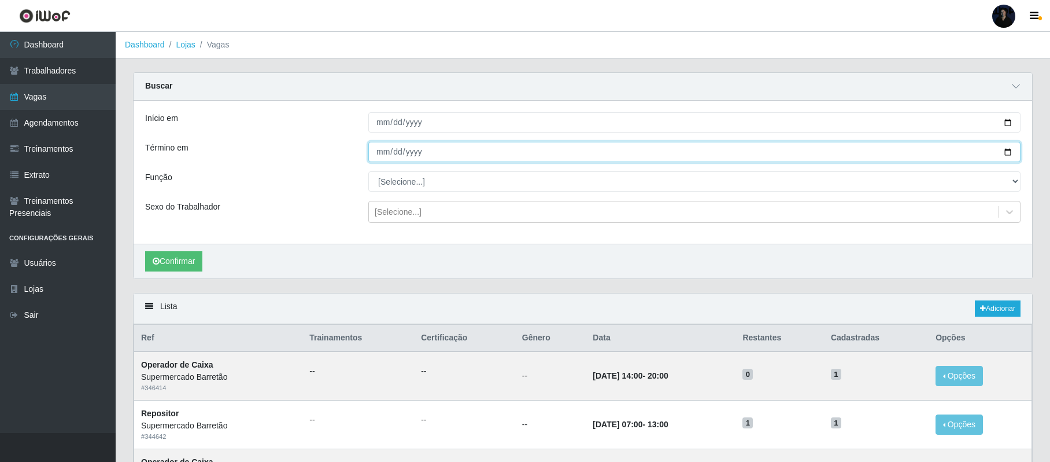
click at [1007, 150] on input "[DATE]" at bounding box center [694, 152] width 652 height 20
type input "[DATE]"
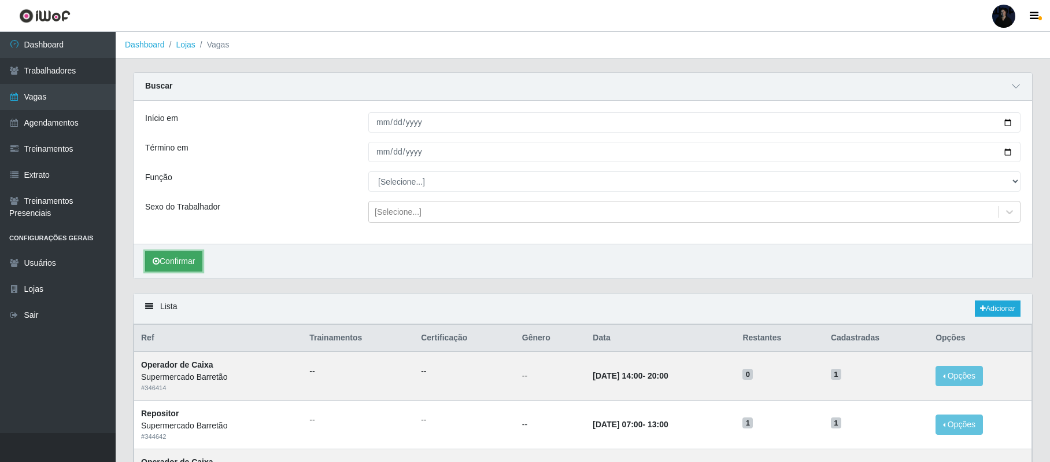
click at [191, 259] on button "Confirmar" at bounding box center [173, 261] width 57 height 20
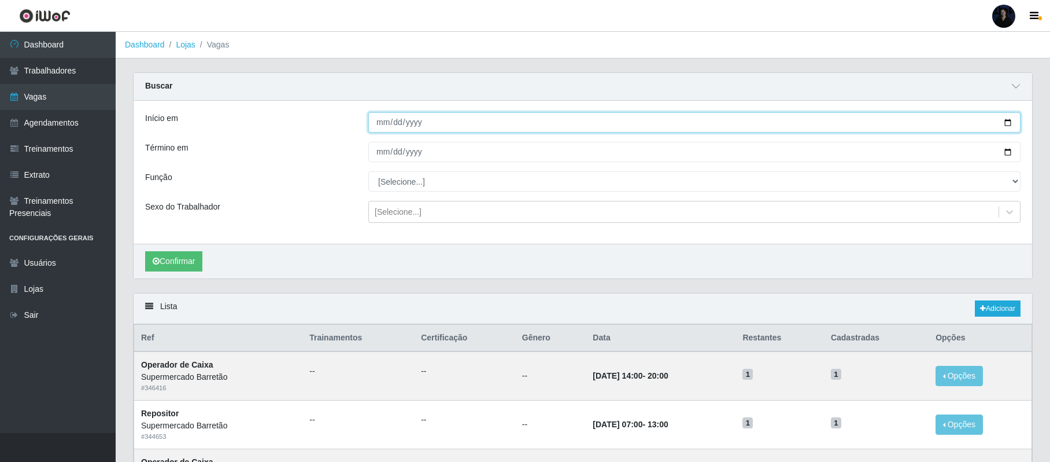
click at [1007, 123] on input "[DATE]" at bounding box center [694, 122] width 652 height 20
type input "[DATE]"
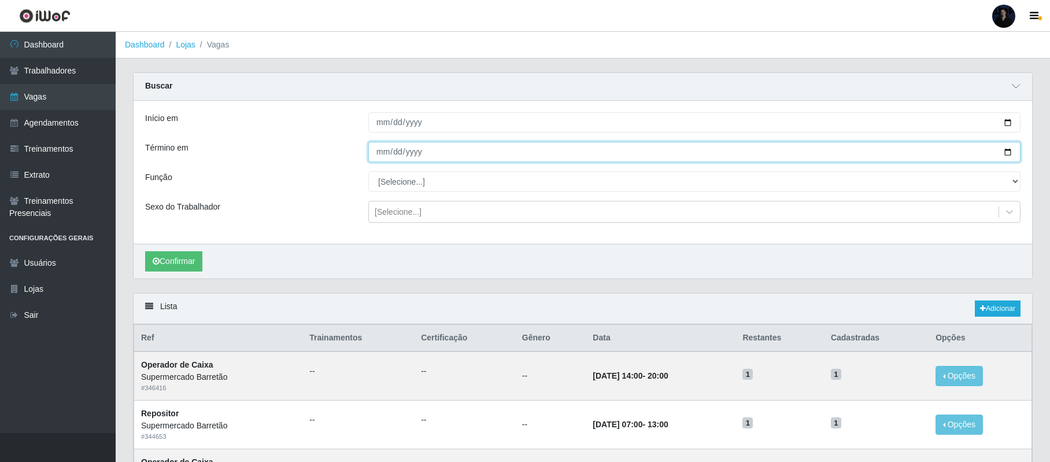
click at [1009, 150] on input "[DATE]" at bounding box center [694, 152] width 652 height 20
type input "[DATE]"
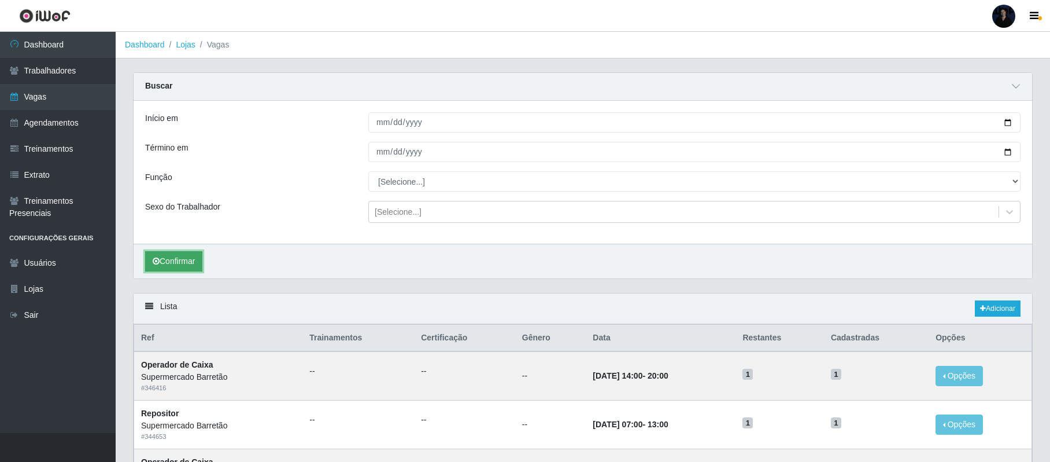
click at [190, 260] on button "Confirmar" at bounding box center [173, 261] width 57 height 20
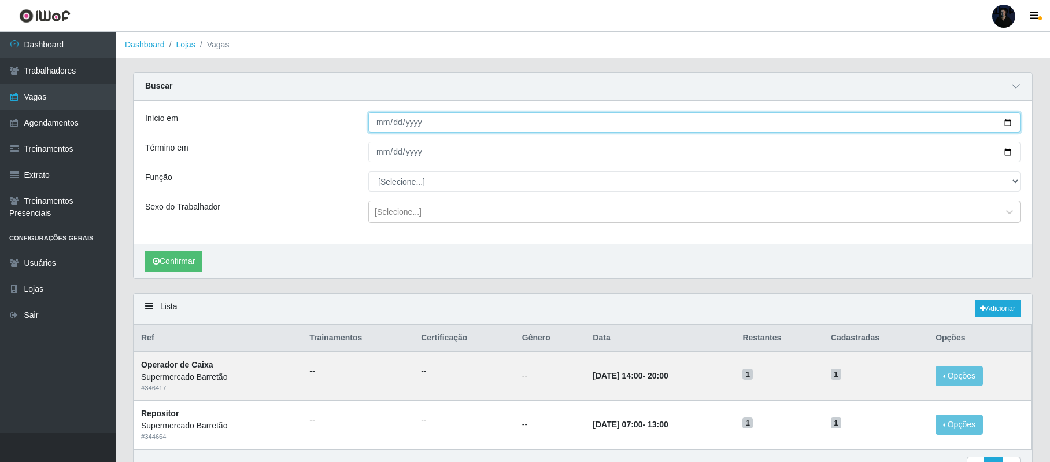
click at [1004, 121] on input "[DATE]" at bounding box center [694, 122] width 652 height 20
type input "[DATE]"
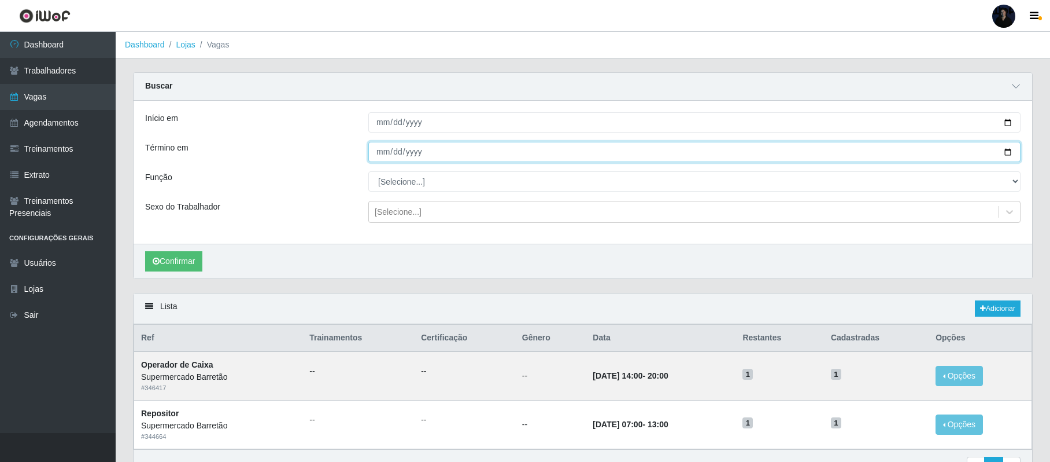
click at [1009, 152] on input "[DATE]" at bounding box center [694, 152] width 652 height 20
click at [1009, 151] on input "[DATE]" at bounding box center [694, 152] width 652 height 20
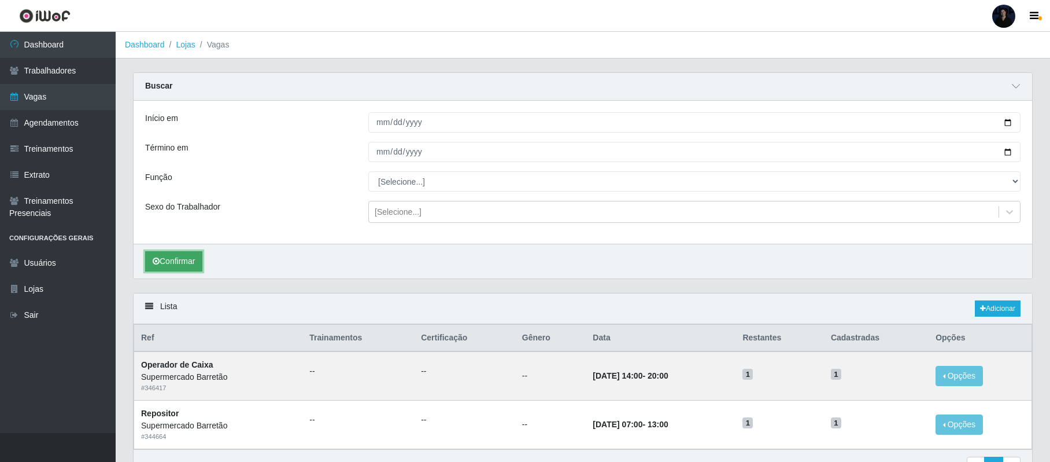
click at [183, 260] on button "Confirmar" at bounding box center [173, 261] width 57 height 20
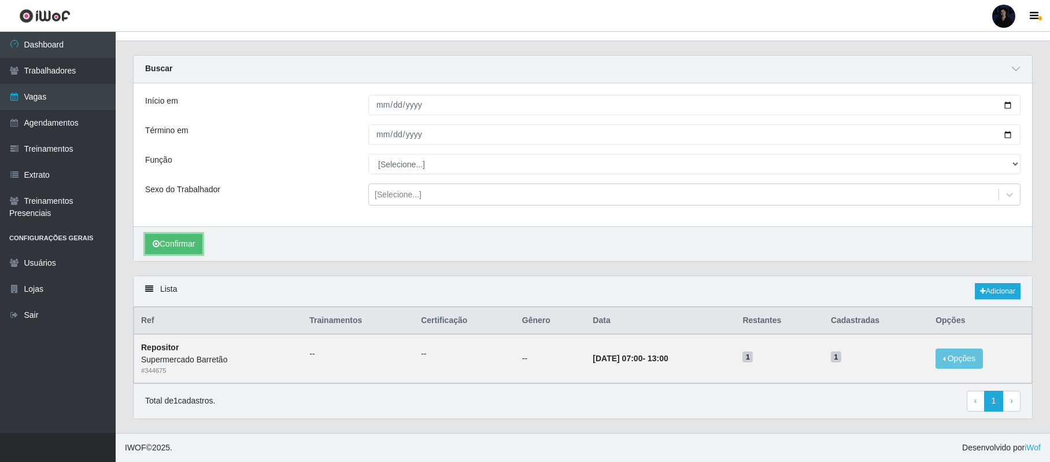
scroll to position [21, 0]
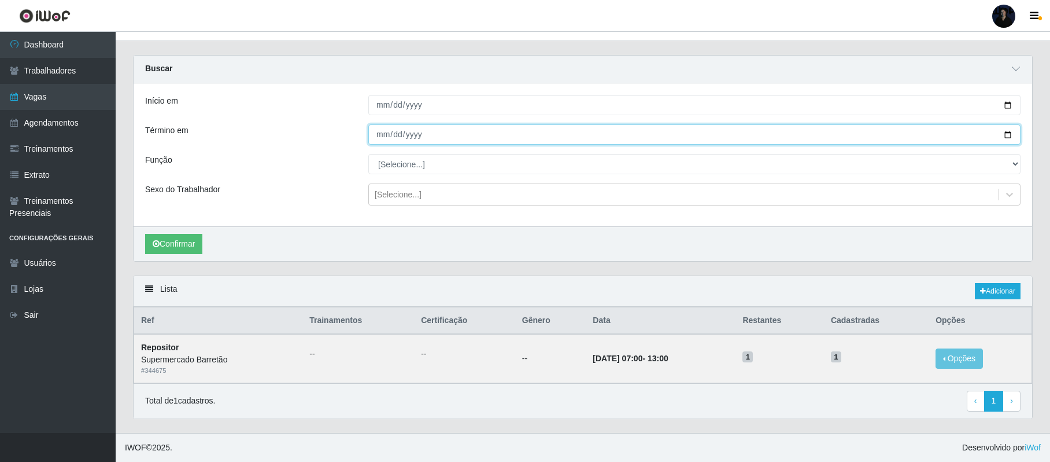
click at [1007, 132] on input "[DATE]" at bounding box center [694, 134] width 652 height 20
type input "[DATE]"
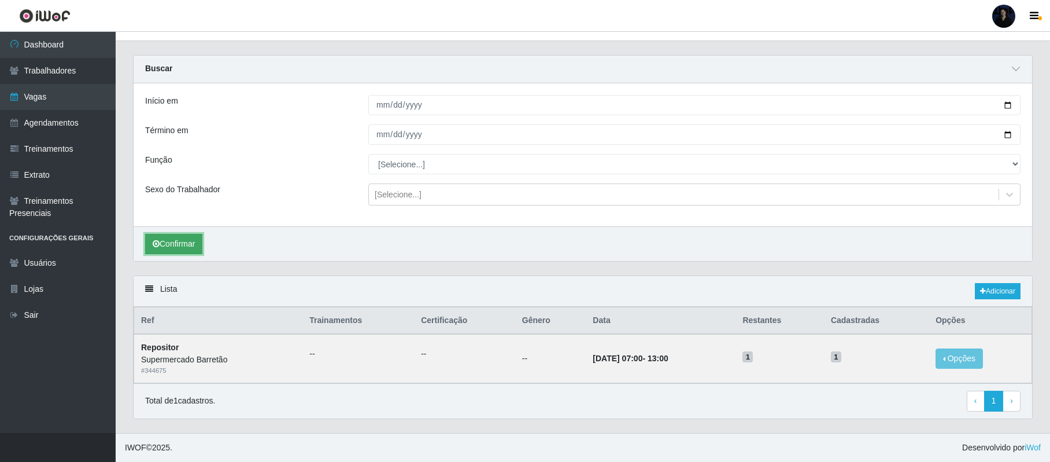
click at [183, 244] on button "Confirmar" at bounding box center [173, 244] width 57 height 20
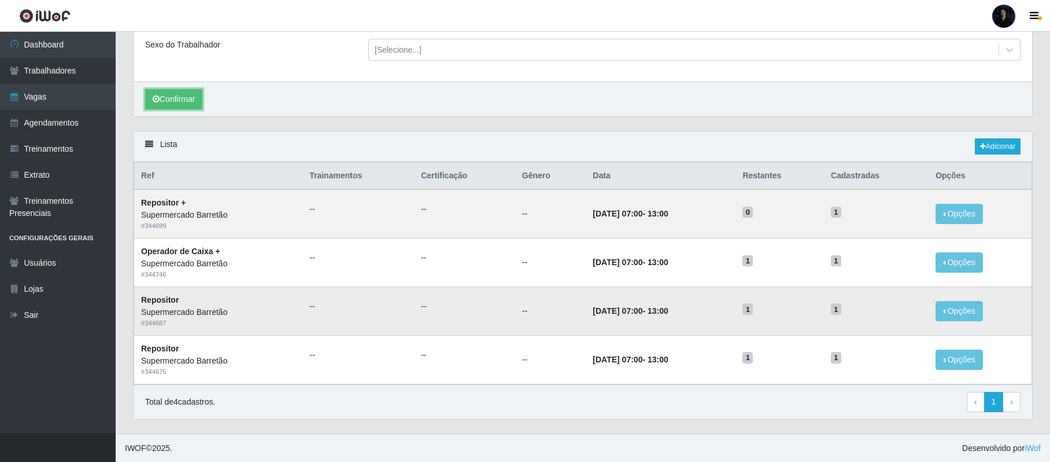
scroll to position [167, 0]
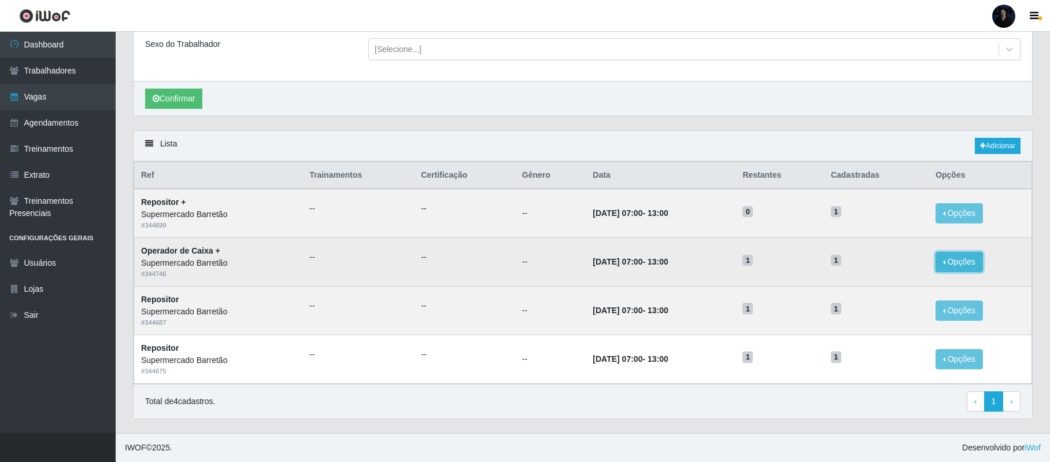
click at [979, 262] on button "Opções" at bounding box center [959, 262] width 47 height 20
click at [880, 290] on div "Deletar" at bounding box center [888, 288] width 68 height 12
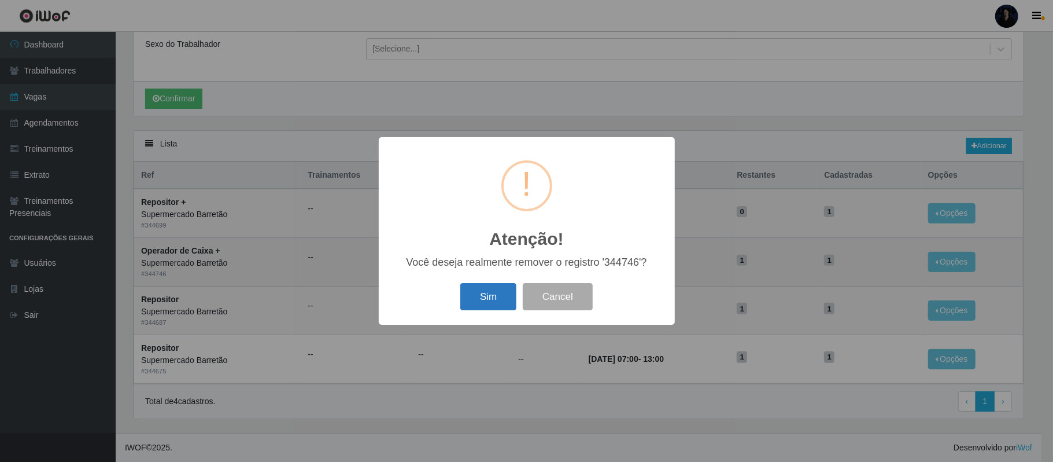
click at [496, 294] on button "Sim" at bounding box center [488, 296] width 56 height 27
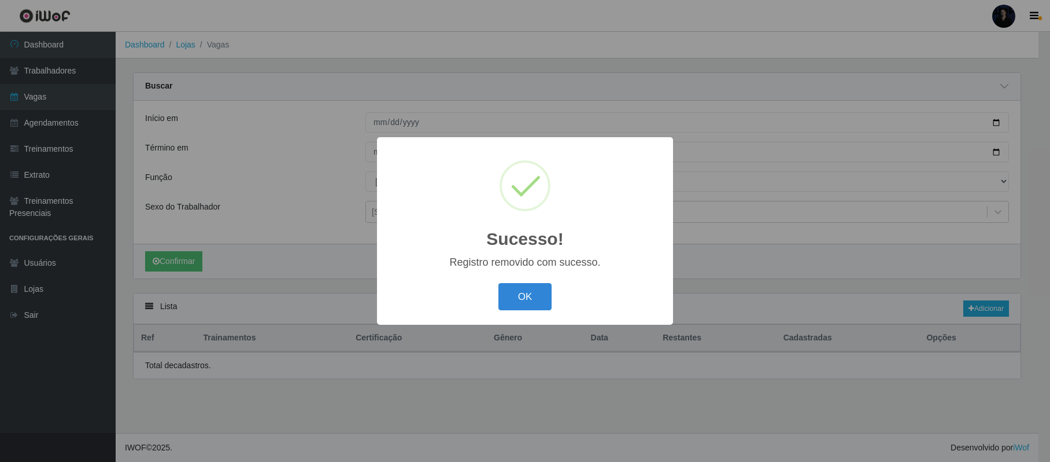
scroll to position [0, 0]
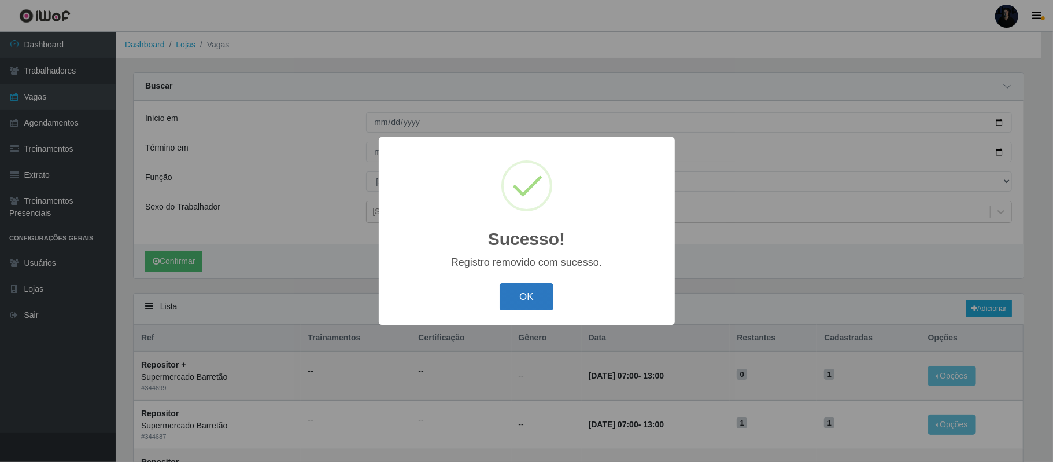
click at [540, 302] on button "OK" at bounding box center [527, 296] width 54 height 27
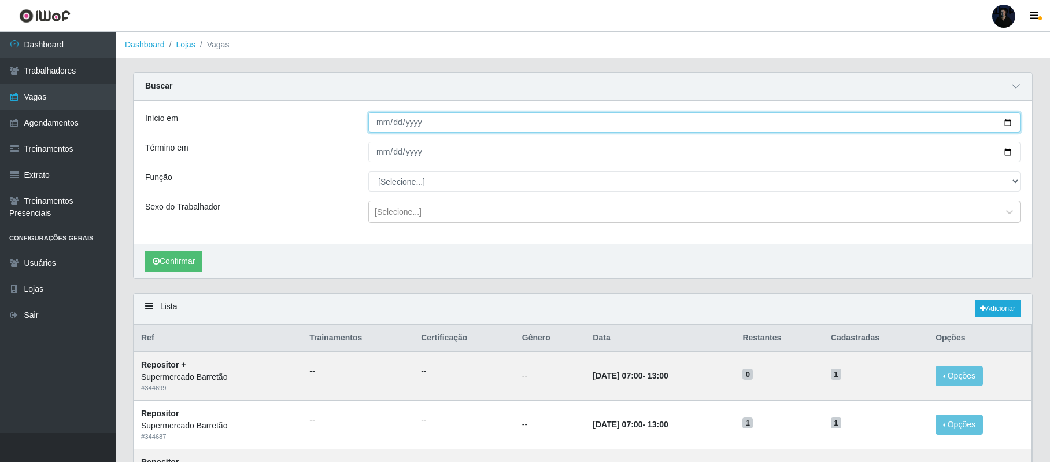
click at [1007, 126] on input "[DATE]" at bounding box center [694, 122] width 652 height 20
type input "[DATE]"
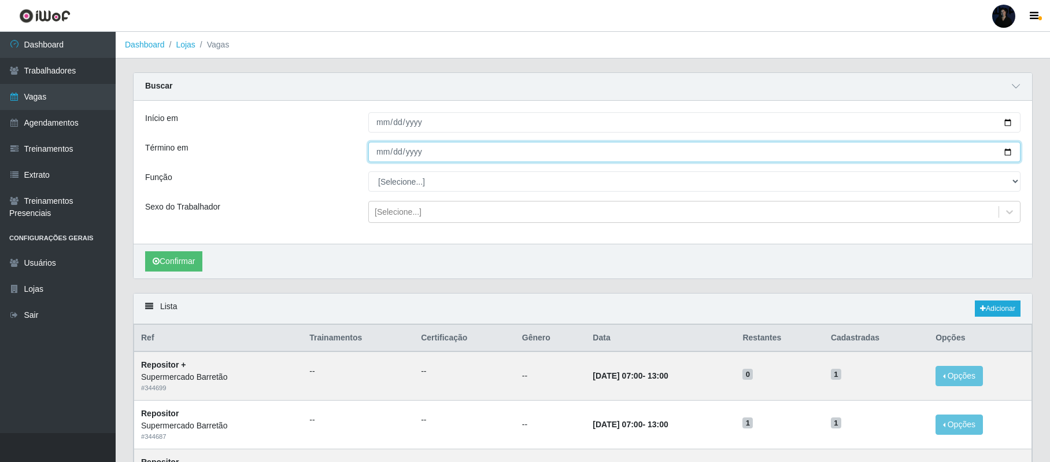
click at [1010, 152] on input "[DATE]" at bounding box center [694, 152] width 652 height 20
type input "[DATE]"
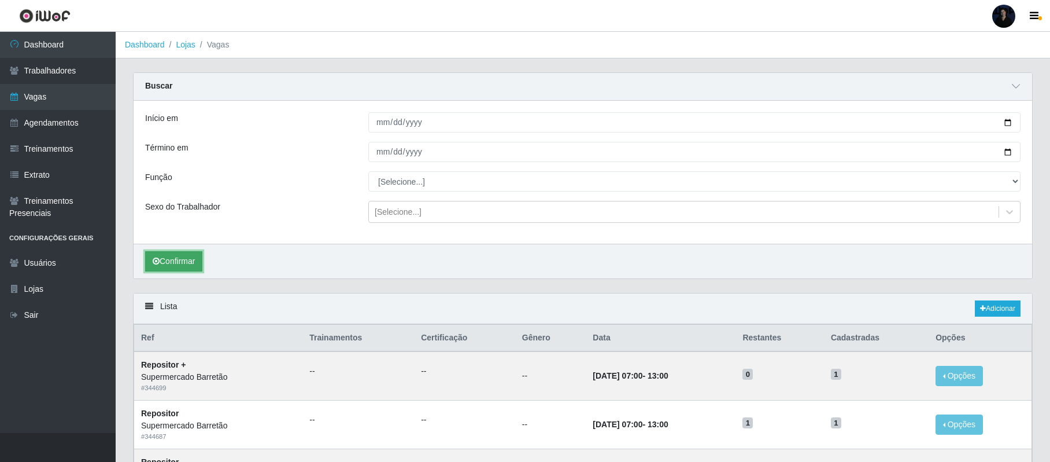
click at [163, 254] on button "Confirmar" at bounding box center [173, 261] width 57 height 20
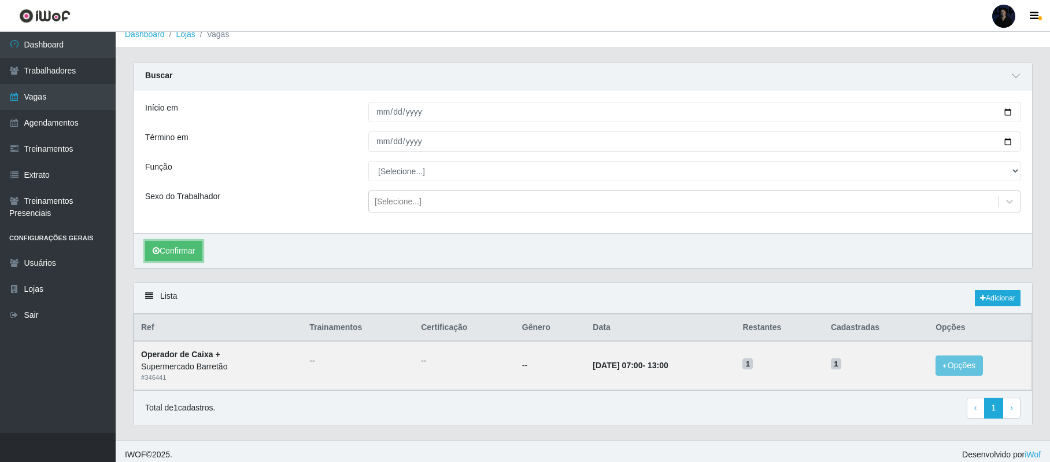
scroll to position [21, 0]
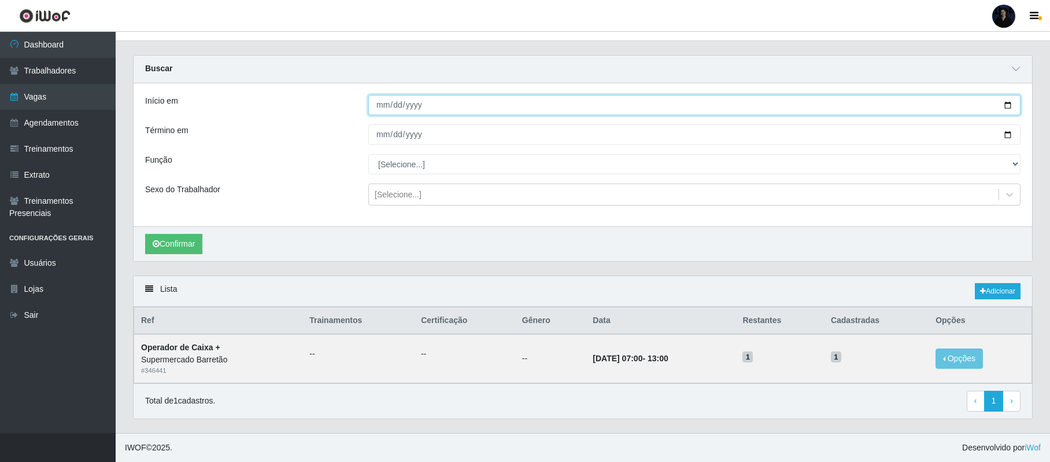
click at [1006, 100] on input "[DATE]" at bounding box center [694, 105] width 652 height 20
type input "[DATE]"
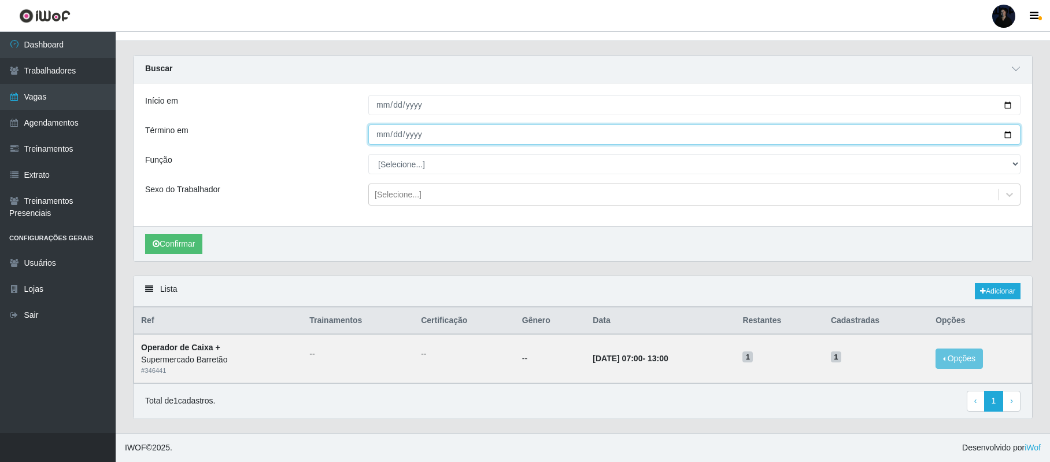
click at [1007, 134] on input "[DATE]" at bounding box center [694, 134] width 652 height 20
type input "[DATE]"
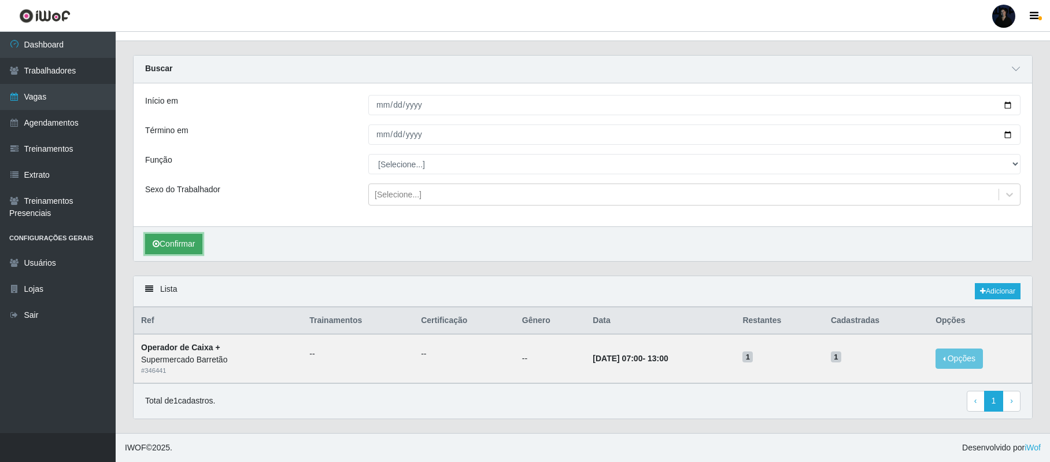
click at [176, 243] on button "Confirmar" at bounding box center [173, 244] width 57 height 20
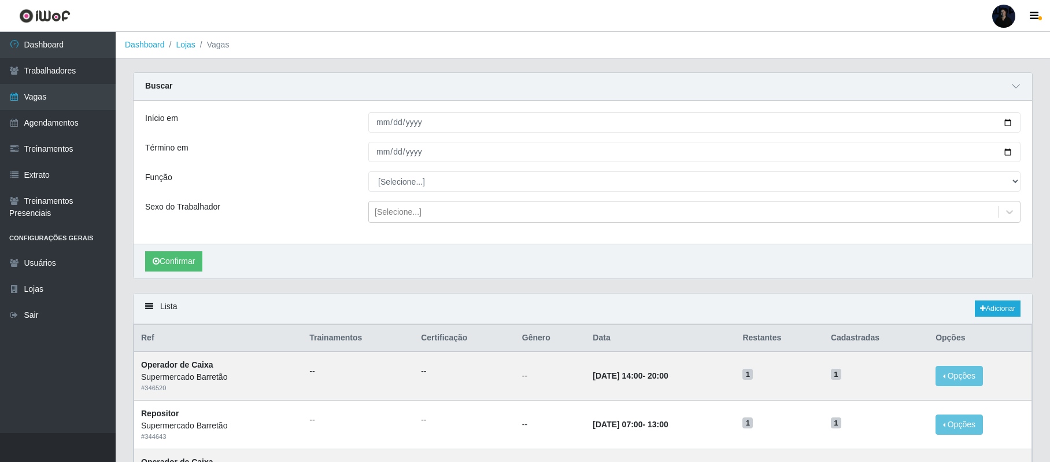
click at [512, 3] on header "Perfil Alterar Senha Sair" at bounding box center [525, 16] width 1050 height 32
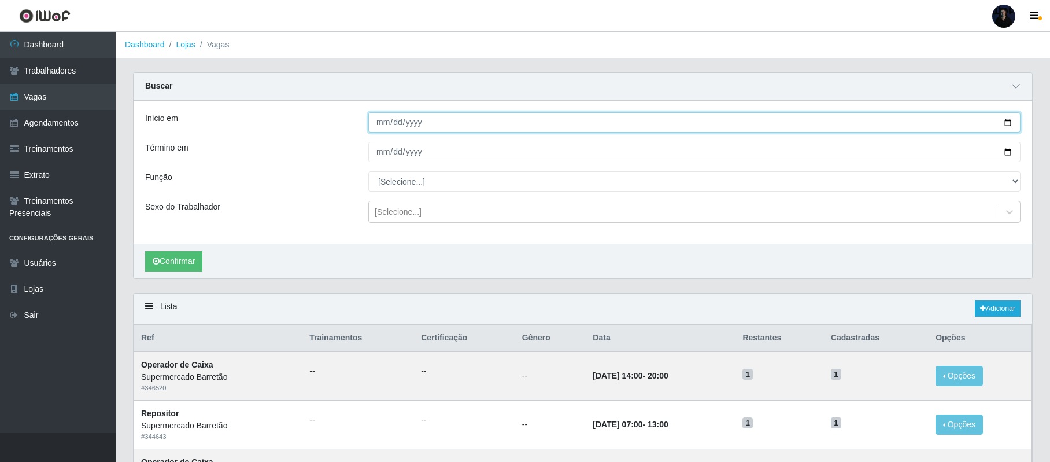
click at [1007, 126] on input "[DATE]" at bounding box center [694, 122] width 652 height 20
type input "[DATE]"
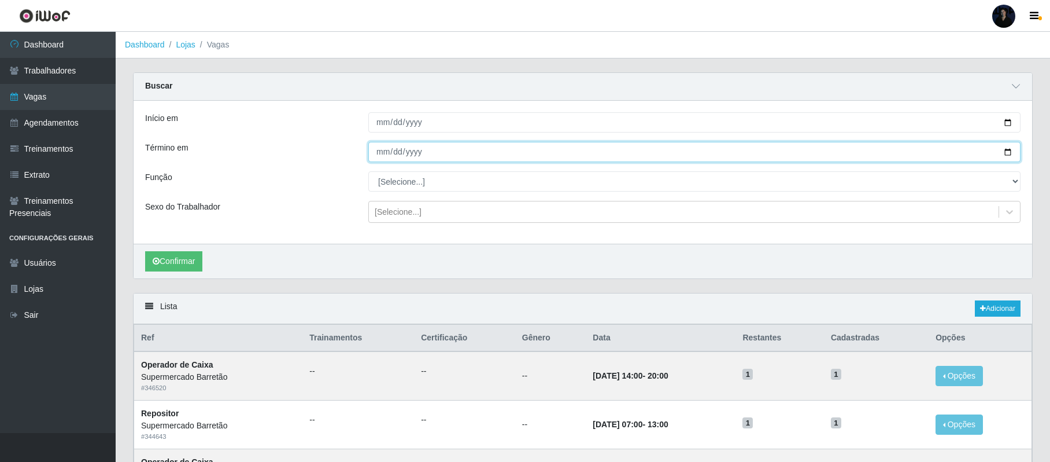
click at [1005, 153] on input "[DATE]" at bounding box center [694, 152] width 652 height 20
type input "[DATE]"
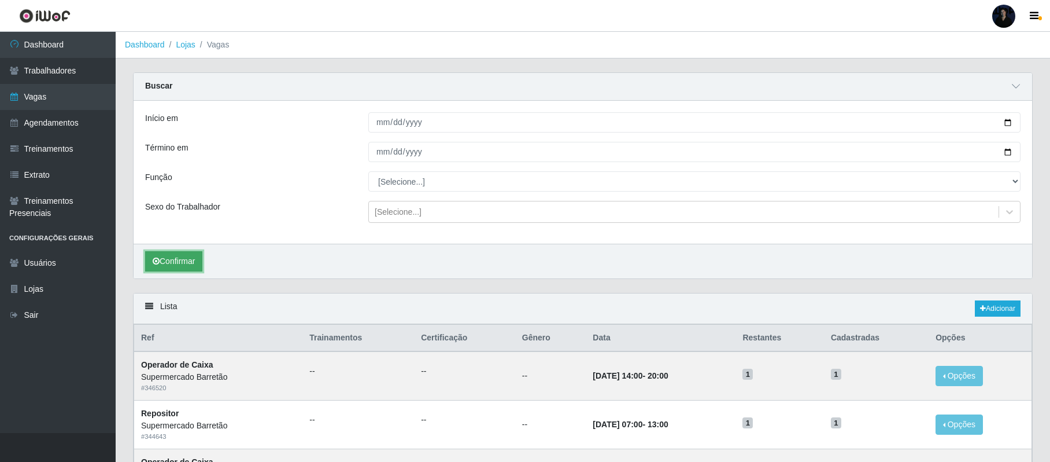
click at [183, 260] on button "Confirmar" at bounding box center [173, 261] width 57 height 20
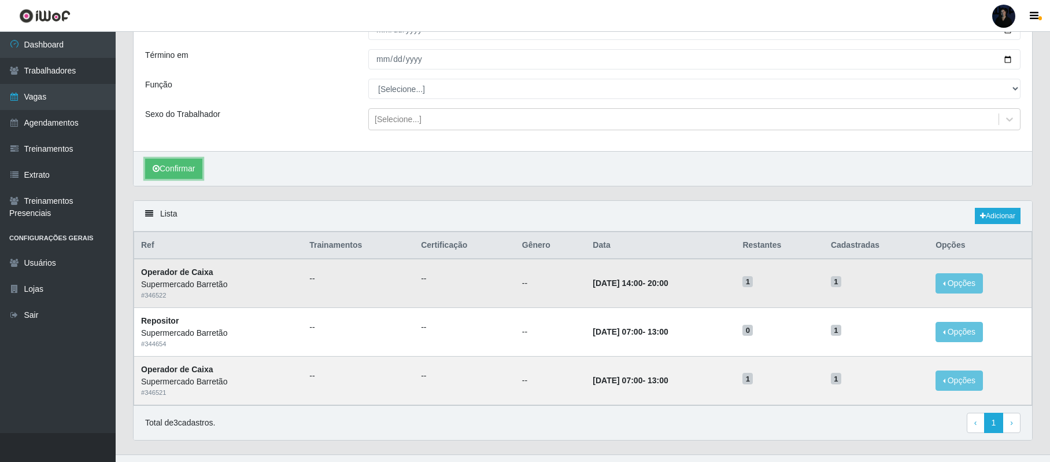
scroll to position [118, 0]
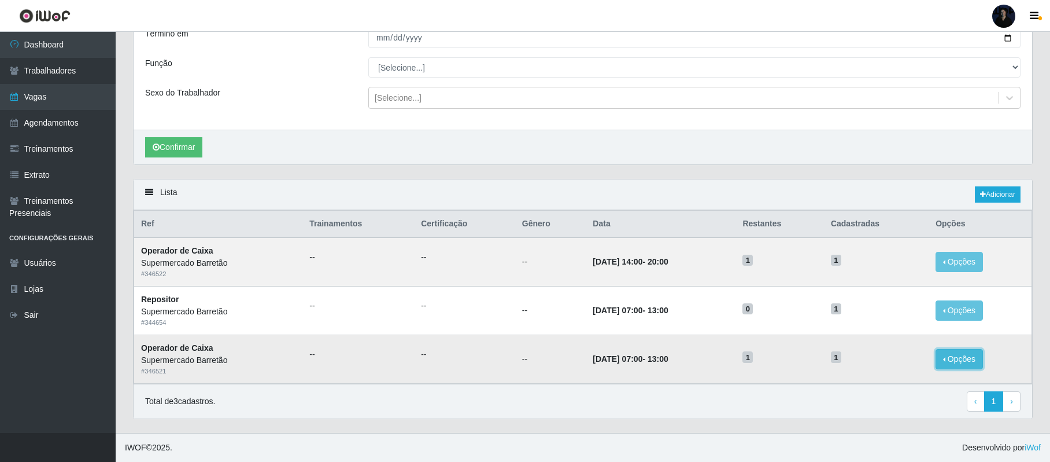
click at [957, 357] on button "Opções" at bounding box center [959, 359] width 47 height 20
click at [874, 368] on div "Deletar" at bounding box center [888, 368] width 68 height 12
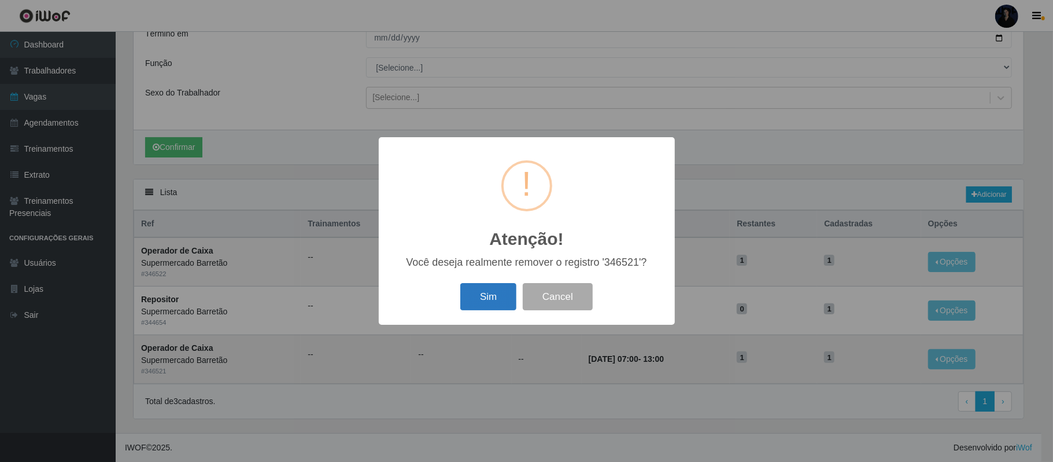
click at [500, 296] on button "Sim" at bounding box center [488, 296] width 56 height 27
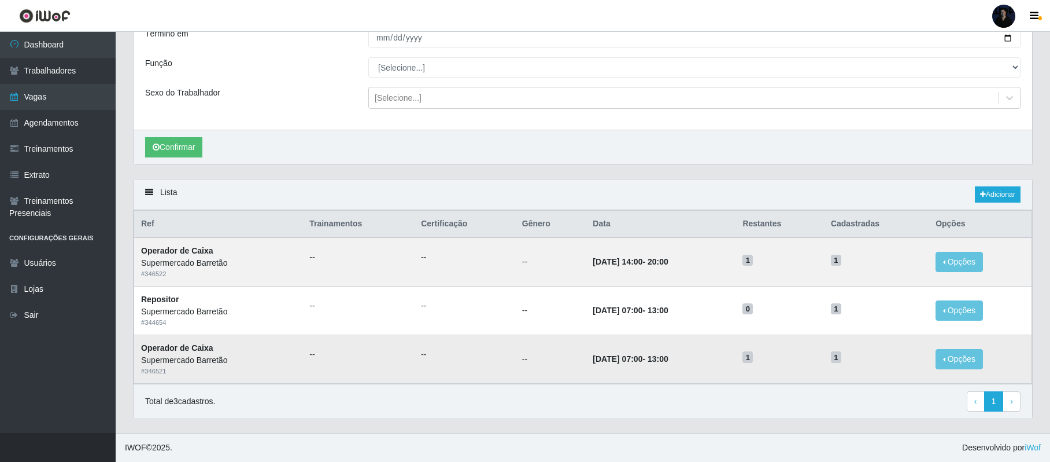
scroll to position [0, 0]
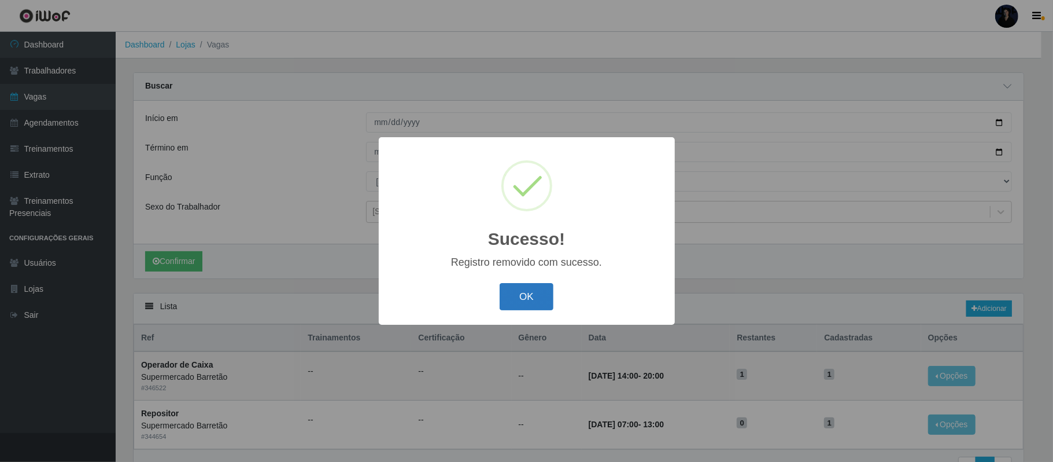
click at [537, 297] on button "OK" at bounding box center [527, 296] width 54 height 27
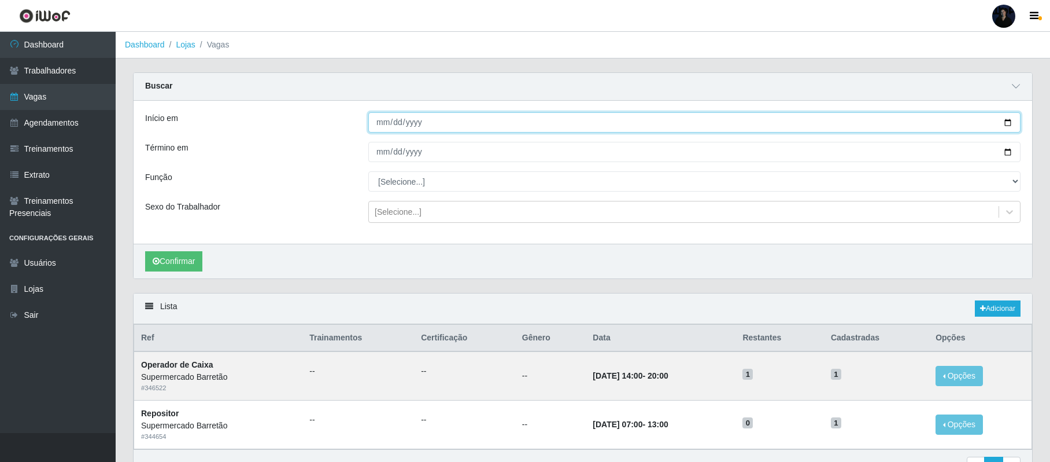
click at [1005, 123] on input "[DATE]" at bounding box center [694, 122] width 652 height 20
type input "[DATE]"
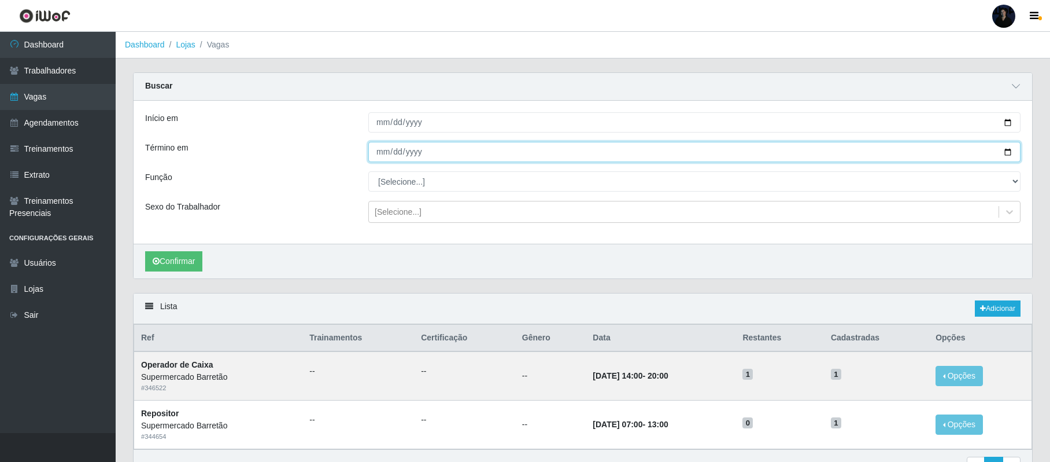
click at [1009, 151] on input "[DATE]" at bounding box center [694, 152] width 652 height 20
type input "[DATE]"
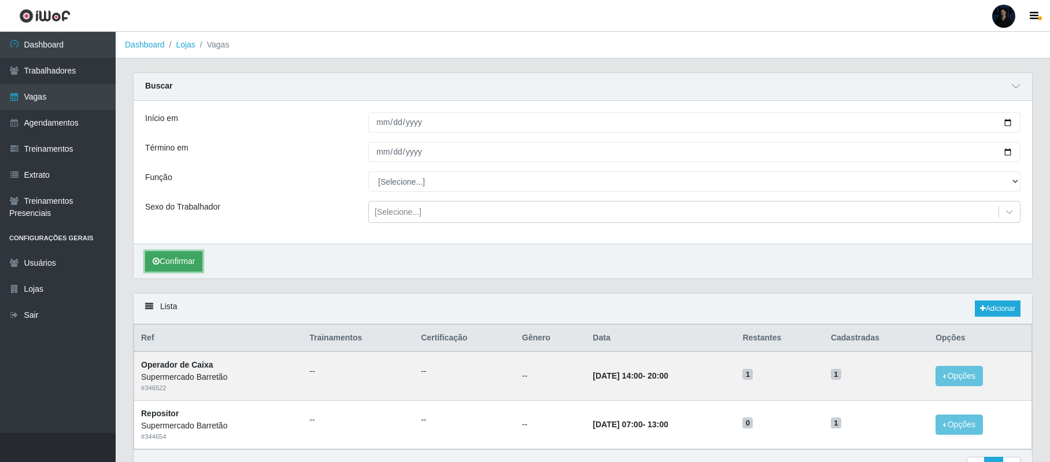
click at [184, 264] on button "Confirmar" at bounding box center [173, 261] width 57 height 20
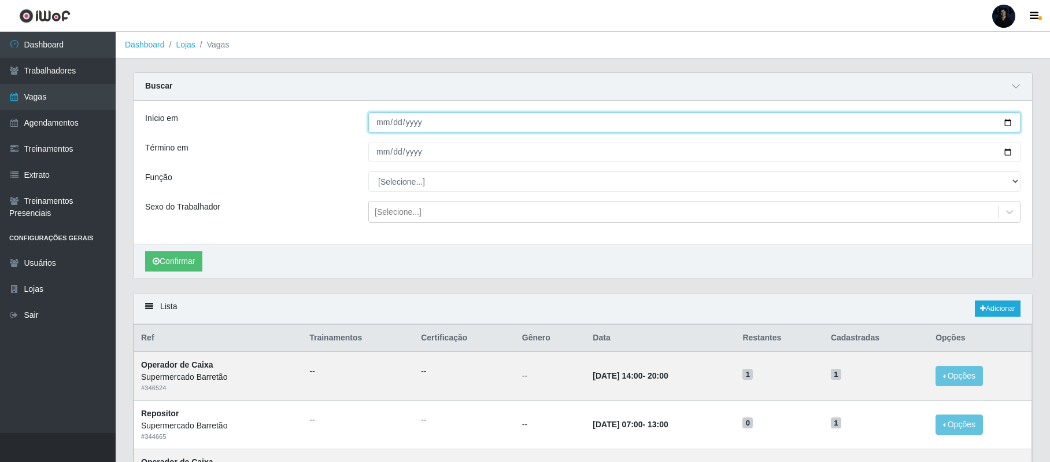
click at [1009, 121] on input "[DATE]" at bounding box center [694, 122] width 652 height 20
type input "[DATE]"
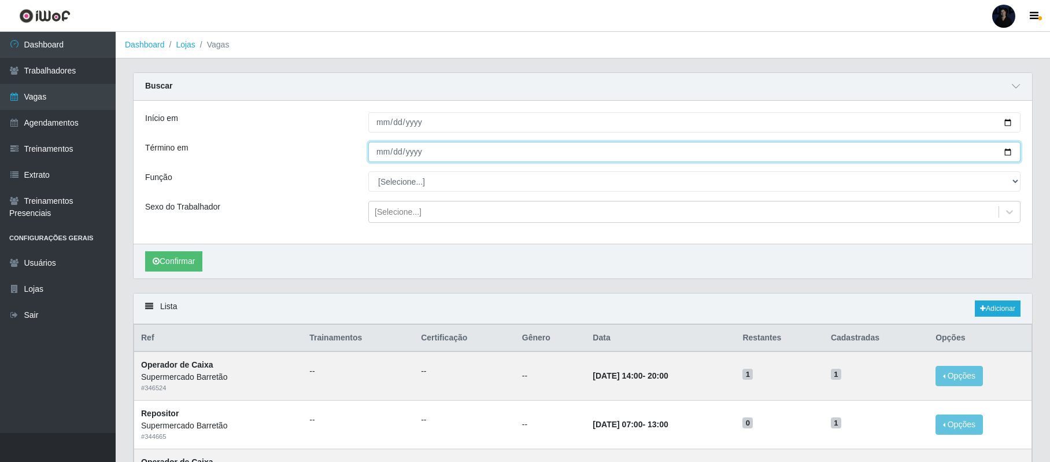
click at [1009, 150] on input "[DATE]" at bounding box center [694, 152] width 652 height 20
type input "[DATE]"
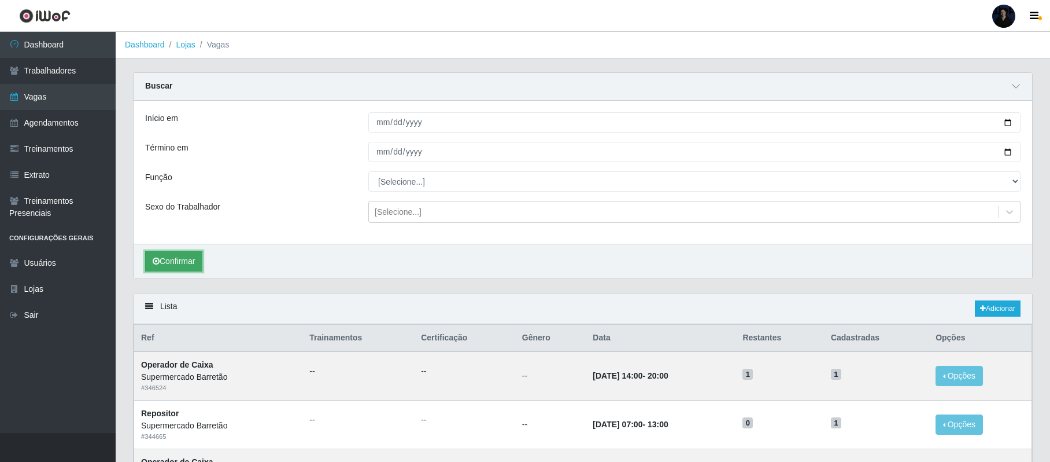
click at [177, 260] on button "Confirmar" at bounding box center [173, 261] width 57 height 20
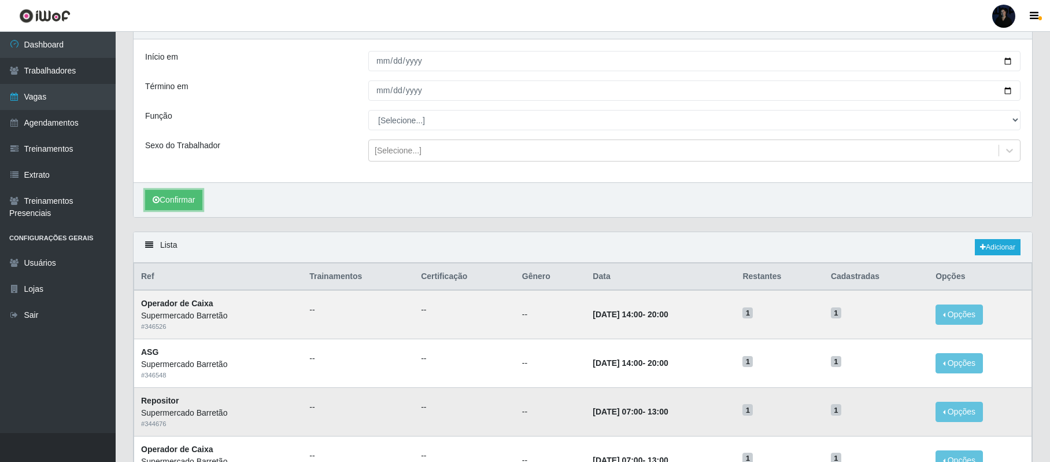
scroll to position [12, 0]
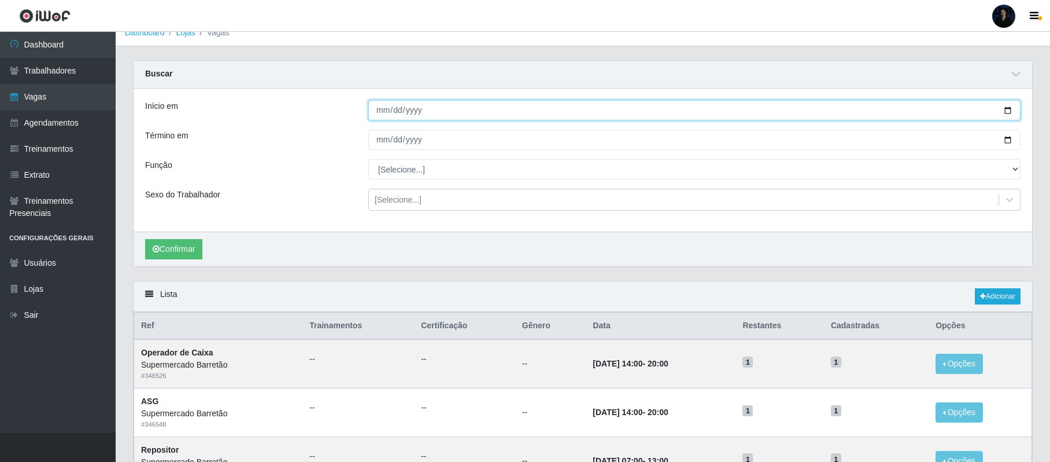
click at [1006, 112] on input "[DATE]" at bounding box center [694, 110] width 652 height 20
type input "[DATE]"
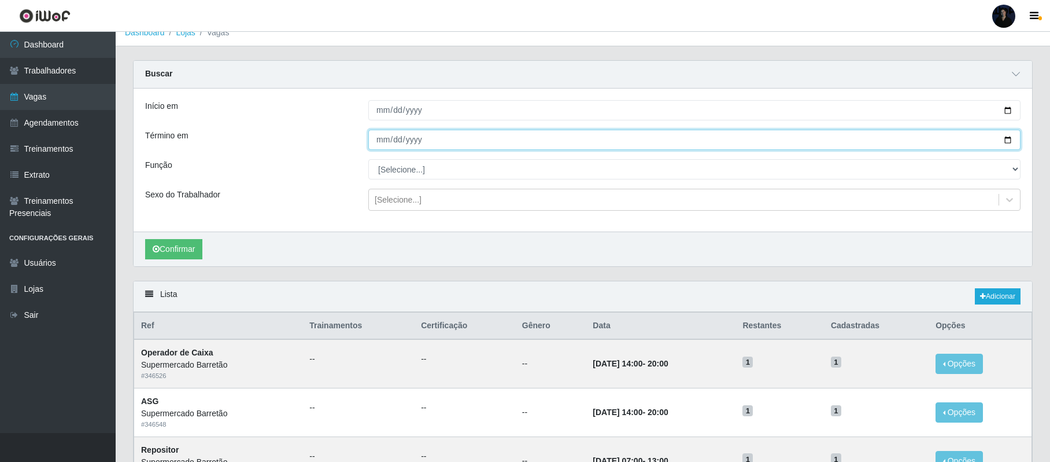
click at [1007, 135] on input "[DATE]" at bounding box center [694, 140] width 652 height 20
type input "[DATE]"
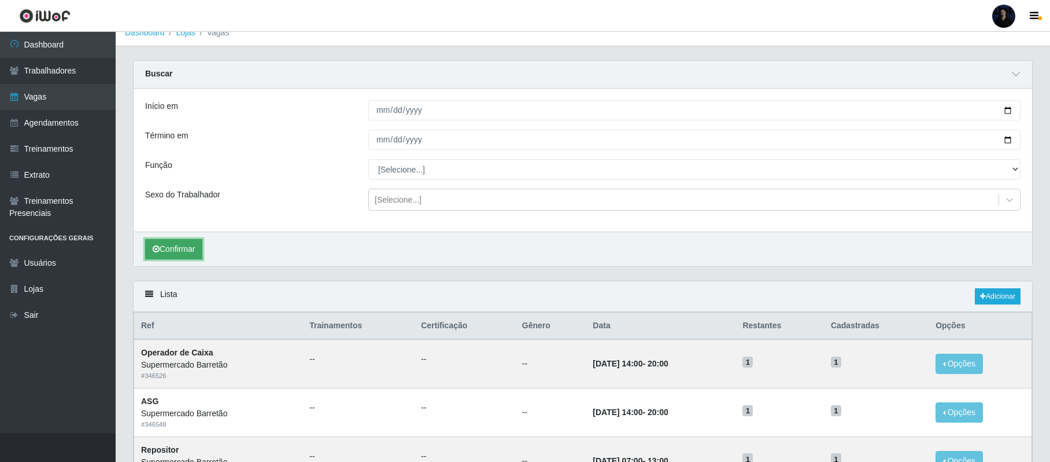
click at [172, 248] on button "Confirmar" at bounding box center [173, 249] width 57 height 20
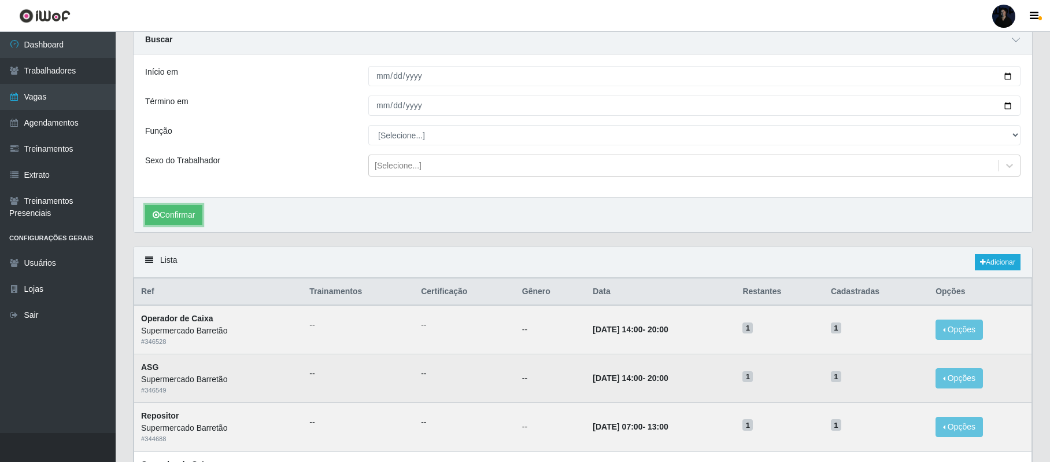
scroll to position [12, 0]
